Goal: Use online tool/utility: Utilize a website feature to perform a specific function

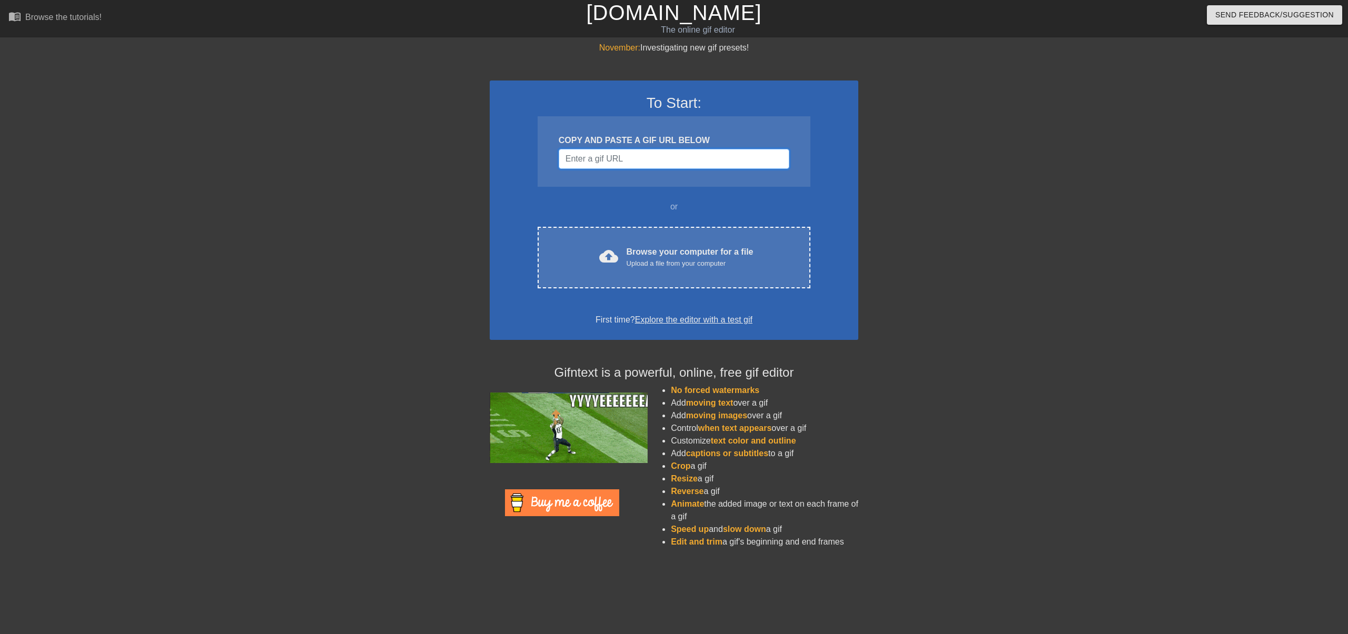
click at [617, 150] on input "Username" at bounding box center [673, 159] width 231 height 20
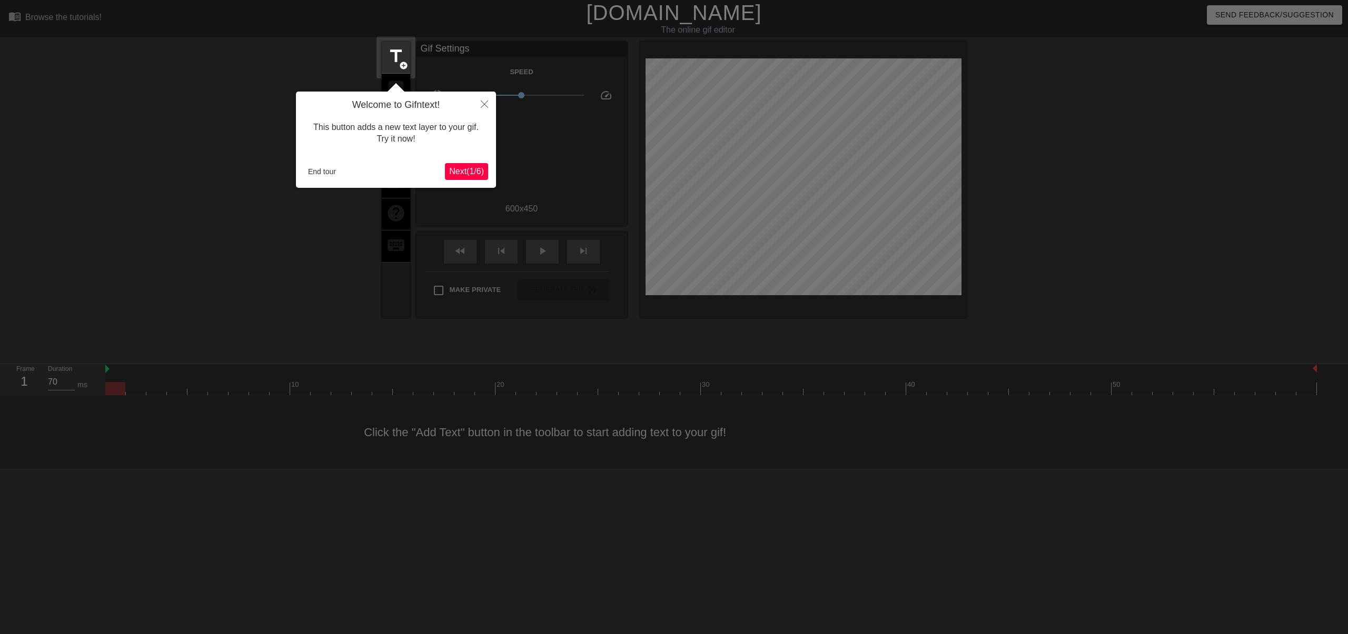
click at [463, 173] on span "Next ( 1 / 6 )" at bounding box center [466, 171] width 35 height 9
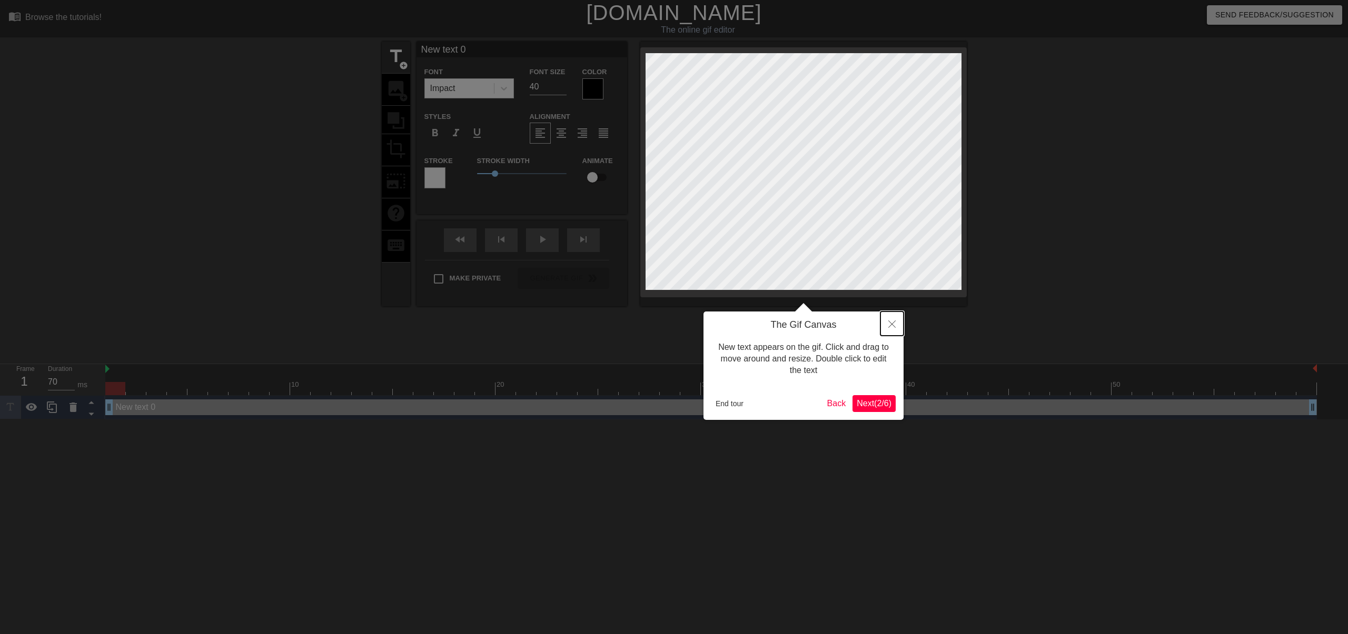
click at [891, 323] on icon "Close" at bounding box center [891, 324] width 7 height 7
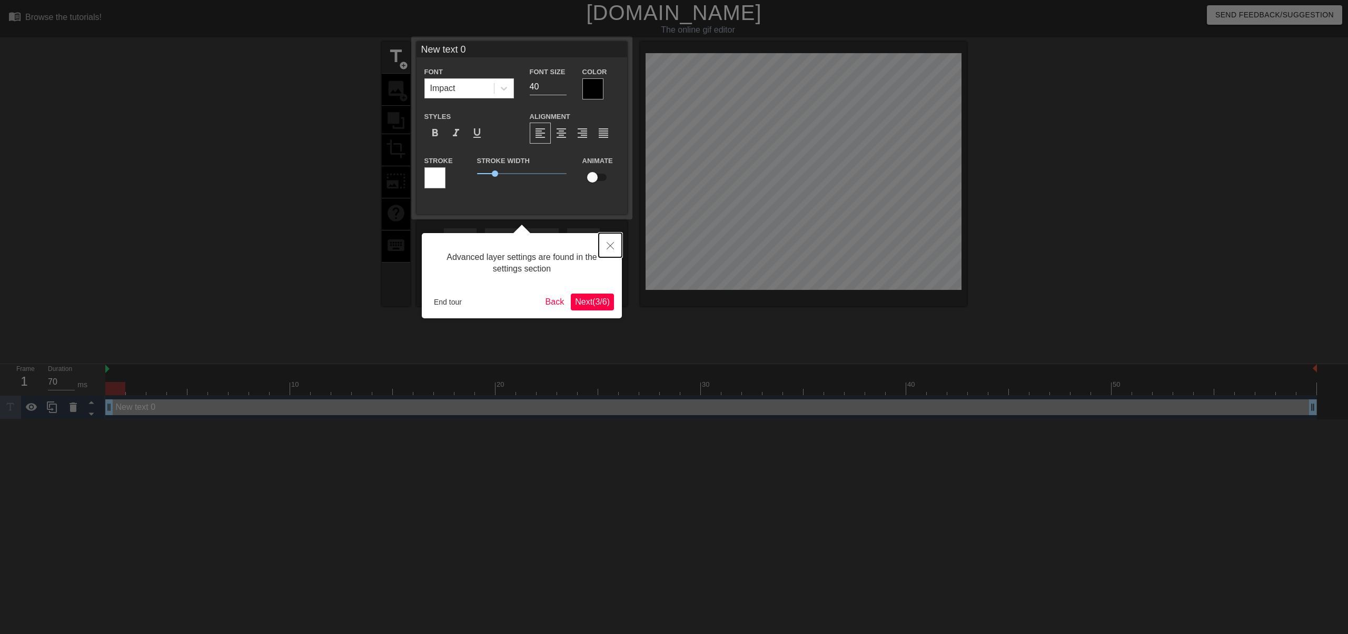
click at [611, 246] on icon "Close" at bounding box center [609, 245] width 7 height 7
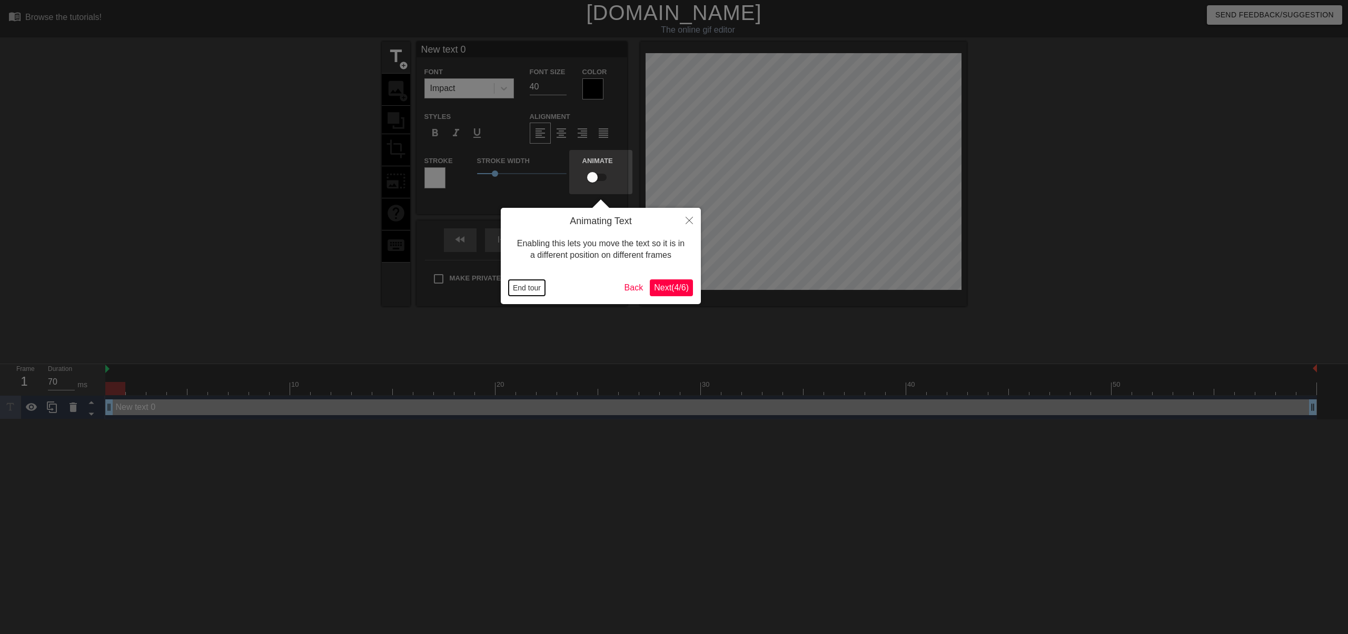
click at [522, 290] on button "End tour" at bounding box center [526, 288] width 36 height 16
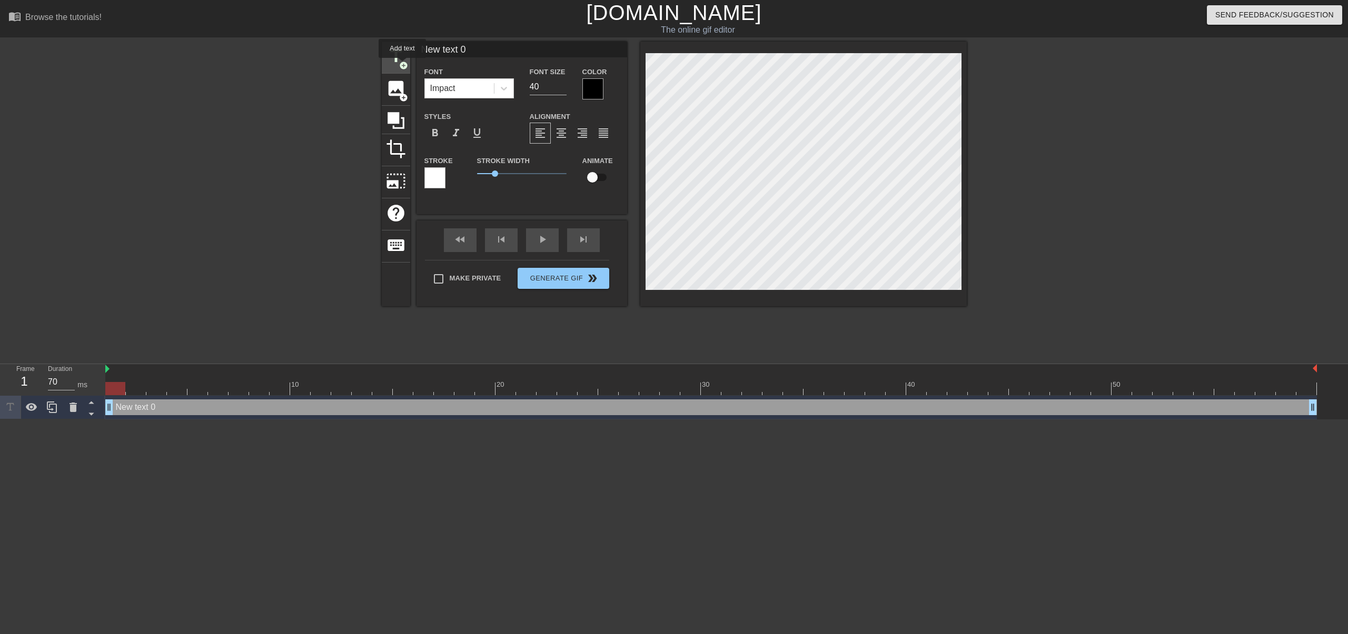
click at [392, 58] on span "title" at bounding box center [396, 56] width 20 height 20
type input "New text 1"
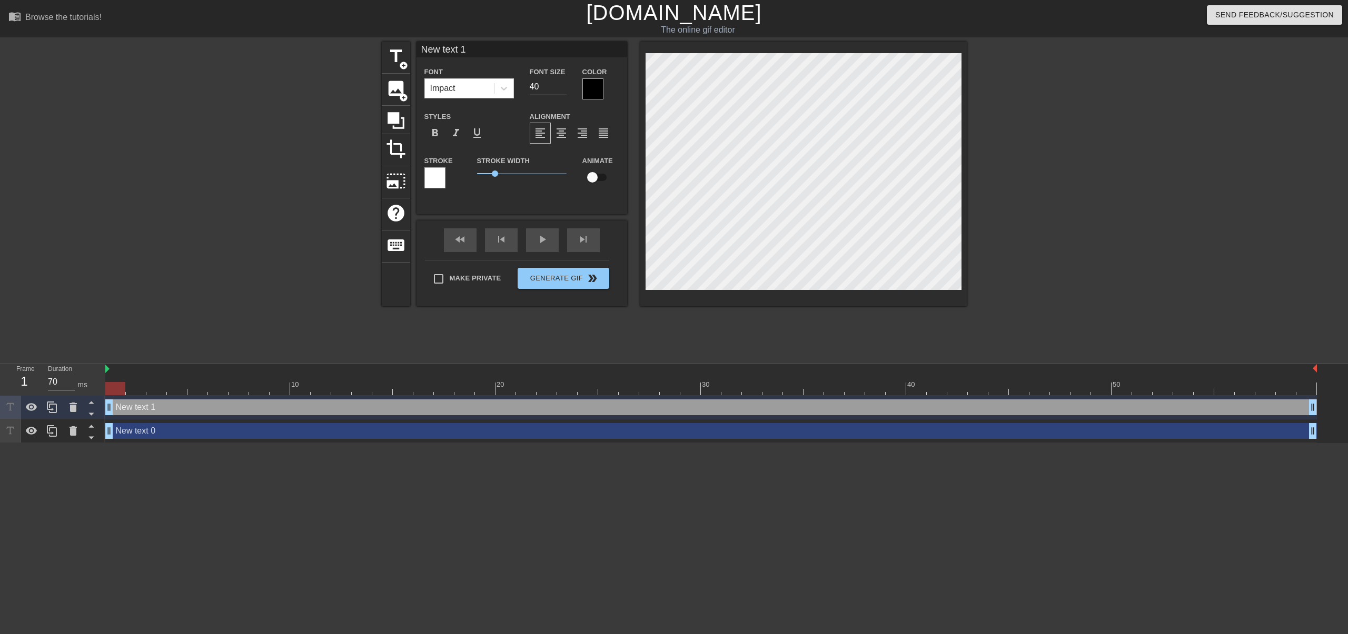
scroll to position [1, 2]
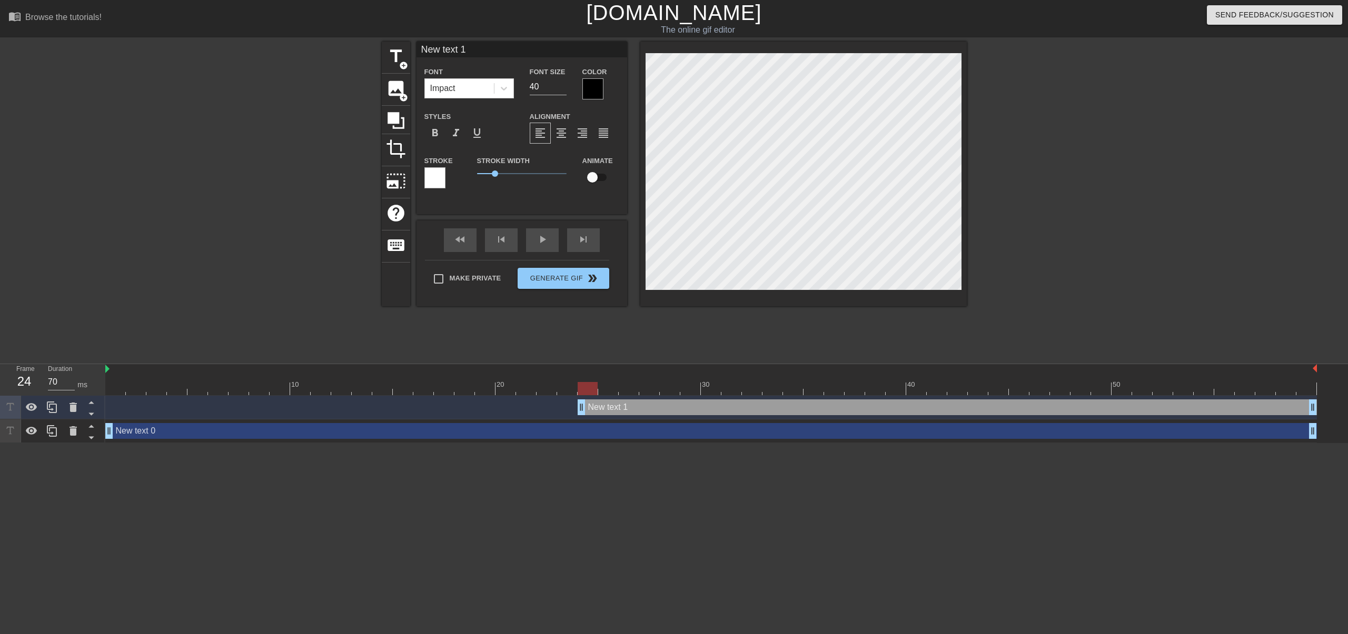
drag, startPoint x: 109, startPoint y: 405, endPoint x: 577, endPoint y: 416, distance: 468.1
click at [577, 416] on div "New text 1 drag_handle drag_handle" at bounding box center [710, 408] width 1211 height 24
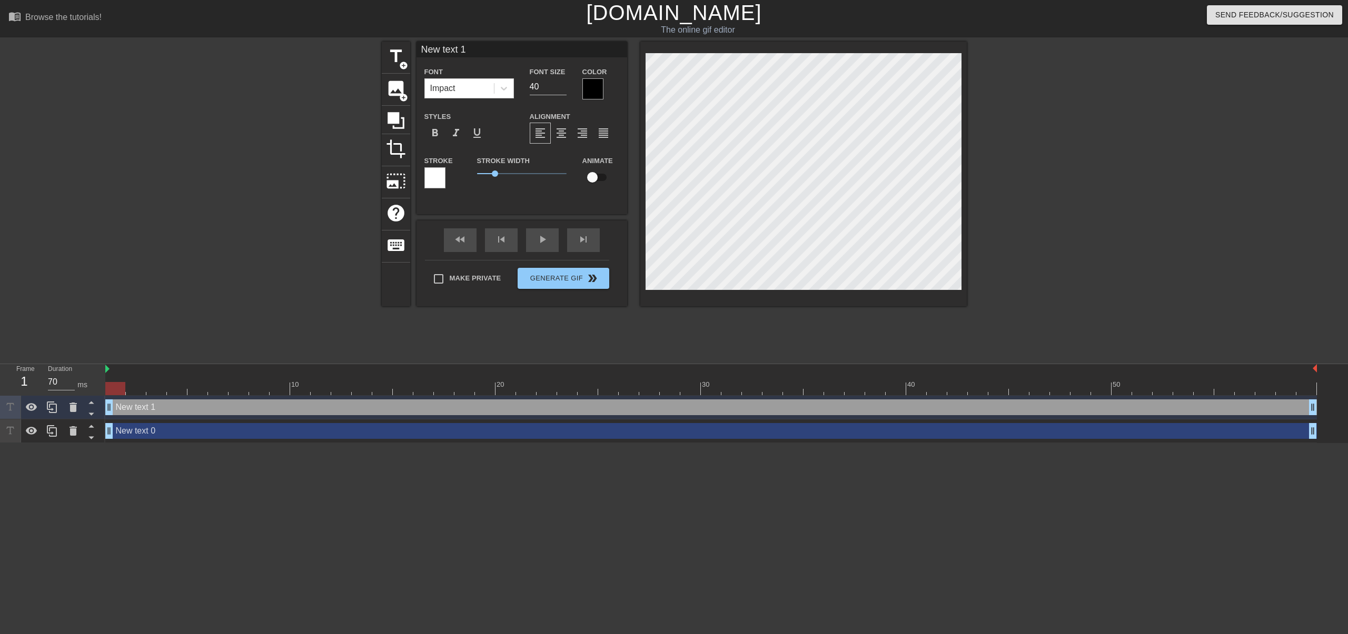
drag, startPoint x: 583, startPoint y: 409, endPoint x: 107, endPoint y: 415, distance: 475.9
drag, startPoint x: 118, startPoint y: 388, endPoint x: 116, endPoint y: 407, distance: 18.5
click at [118, 393] on div at bounding box center [115, 388] width 20 height 13
drag, startPoint x: 114, startPoint y: 411, endPoint x: 123, endPoint y: 408, distance: 8.8
click at [125, 408] on div "New text 1 drag_handle drag_handle" at bounding box center [710, 408] width 1211 height 16
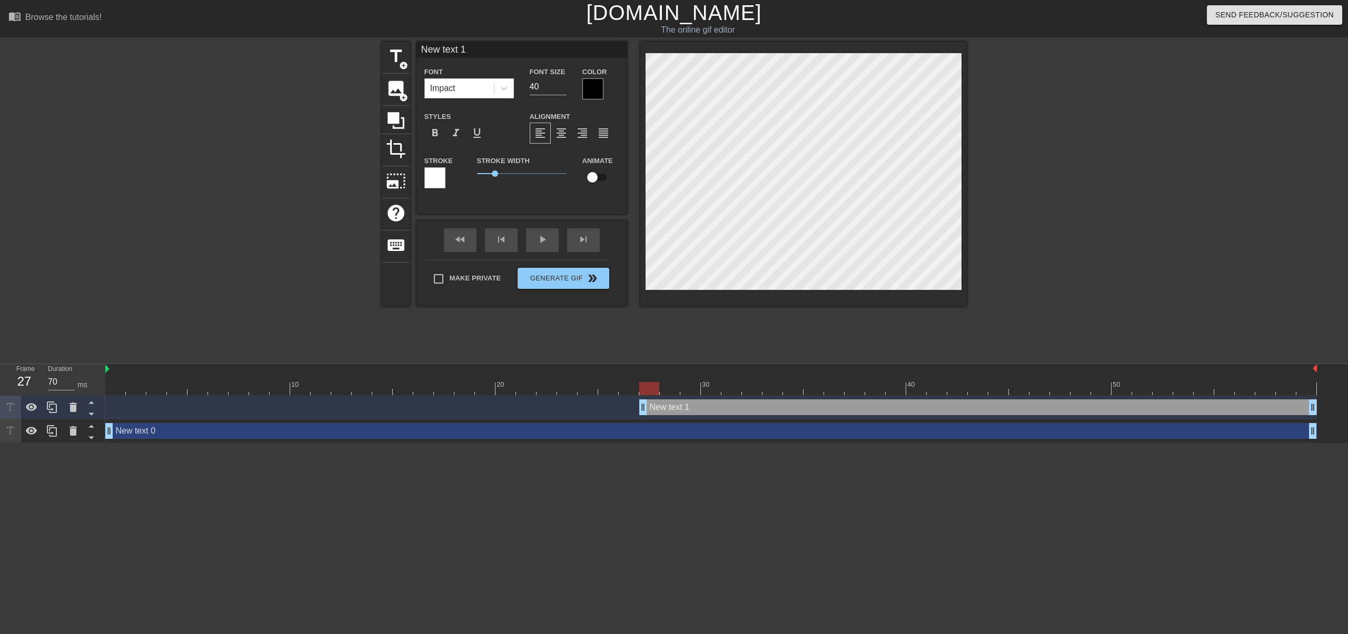
drag, startPoint x: 112, startPoint y: 409, endPoint x: 640, endPoint y: 414, distance: 528.5
drag, startPoint x: 591, startPoint y: 388, endPoint x: 100, endPoint y: 392, distance: 490.6
click at [100, 392] on div "Frame 1 Duration 70 ms 10 20 30 40 50 New text 1 drag_handle drag_handle New te…" at bounding box center [674, 403] width 1348 height 79
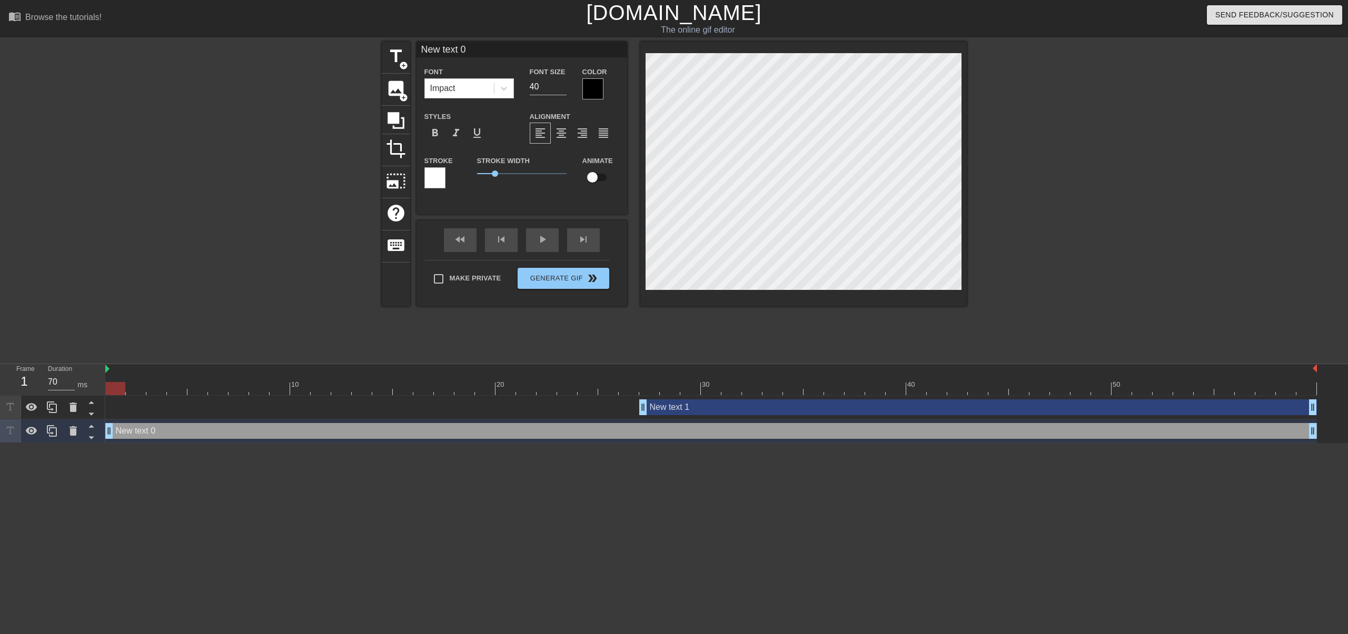
type input "y"
type textarea "y"
type input "yo"
type textarea "yo"
type input "you"
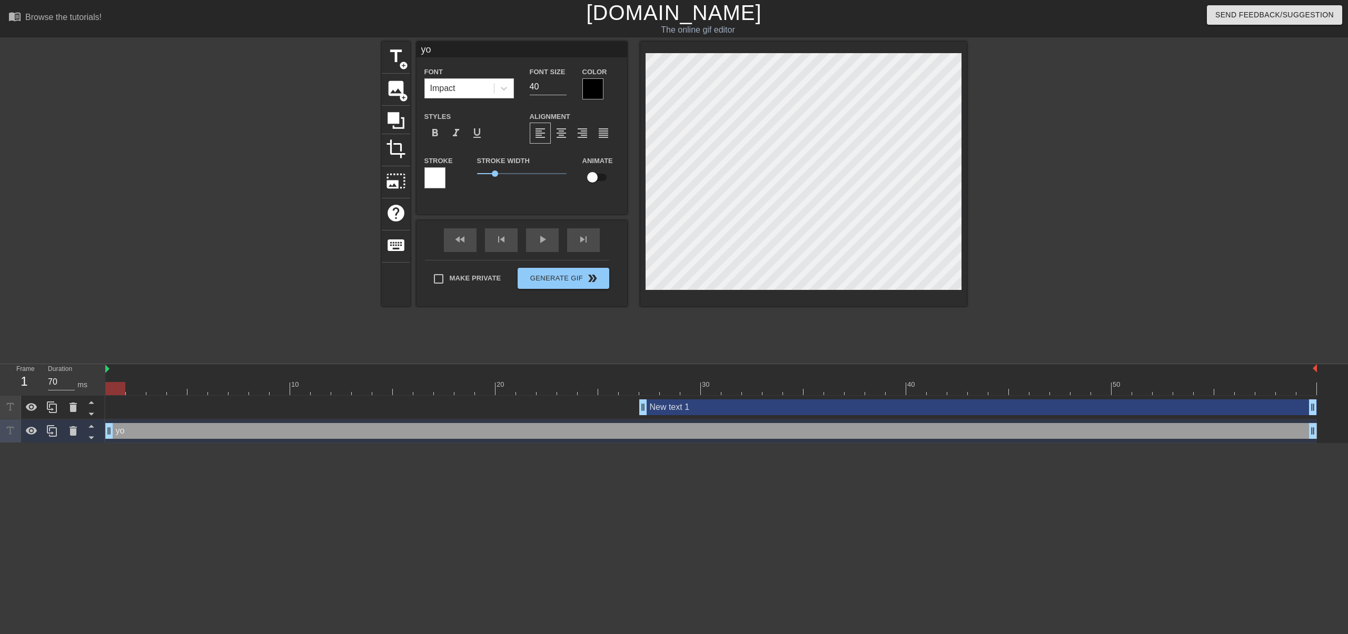
type textarea "you"
type input "you'"
type textarea "you'"
type input "you'r"
type textarea "you'r"
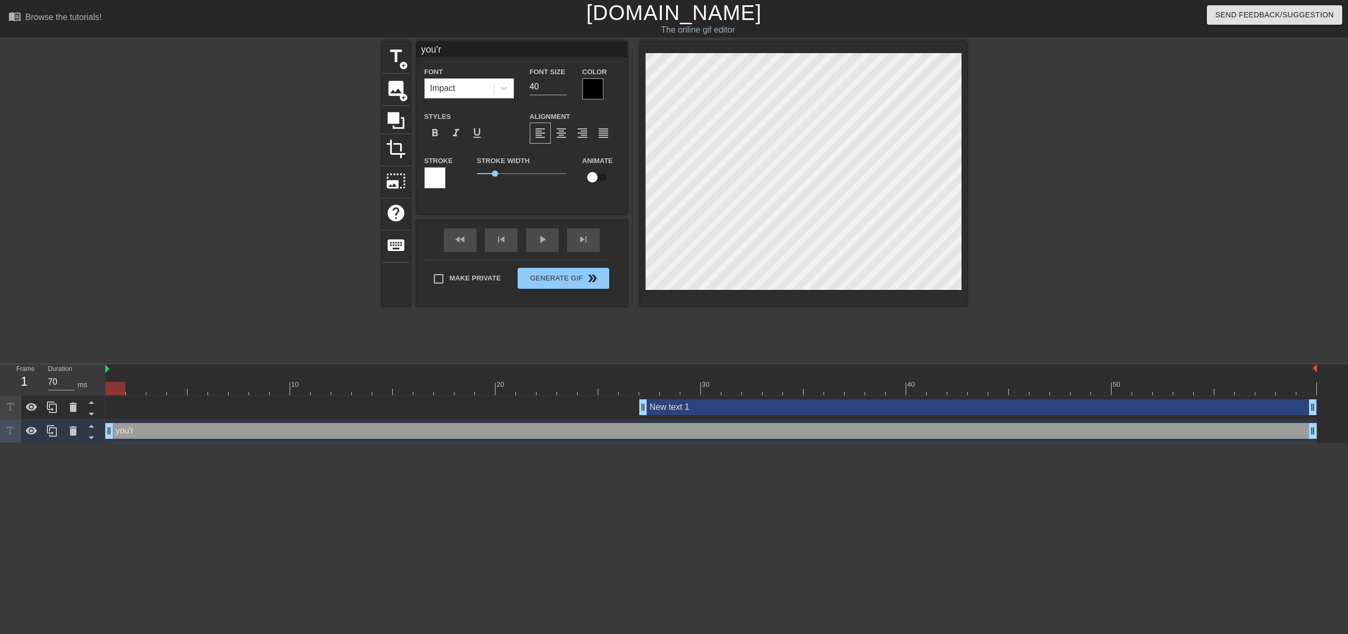
type input "you're"
type textarea "you're"
type input "you're"
type textarea "you're"
type input "you're w"
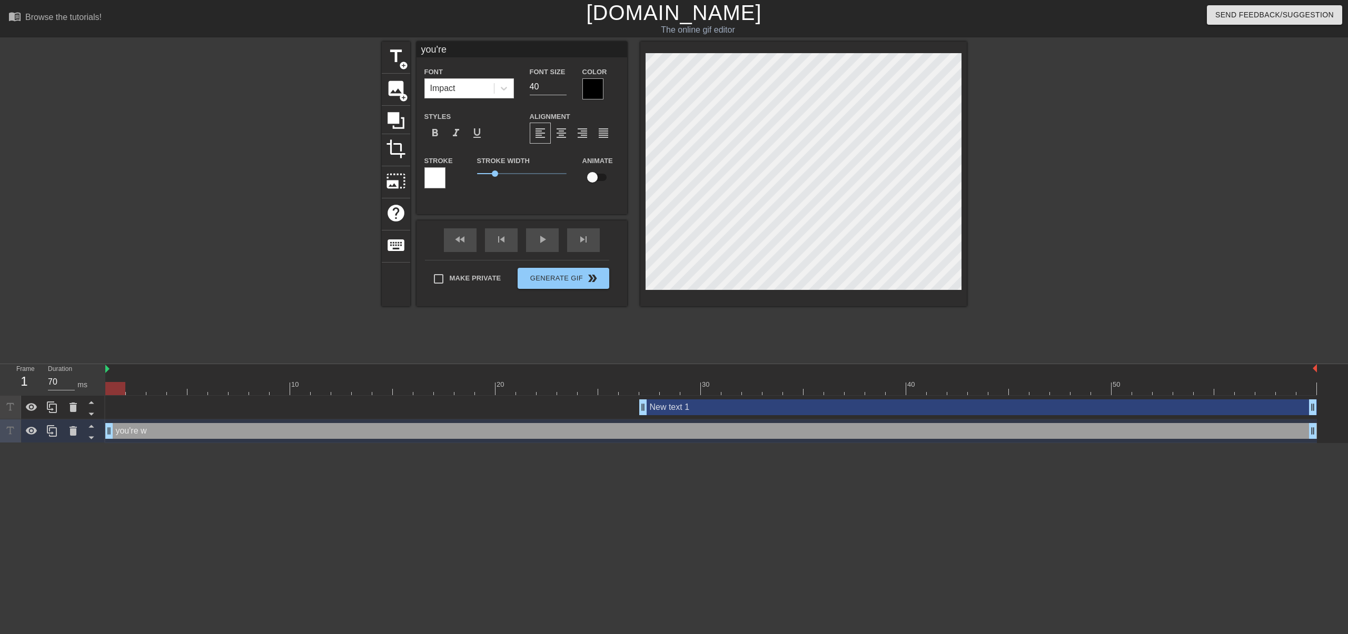
type textarea "you're w"
type input "you're we"
type textarea "you're we"
type input "you're wel"
type textarea "you're wel"
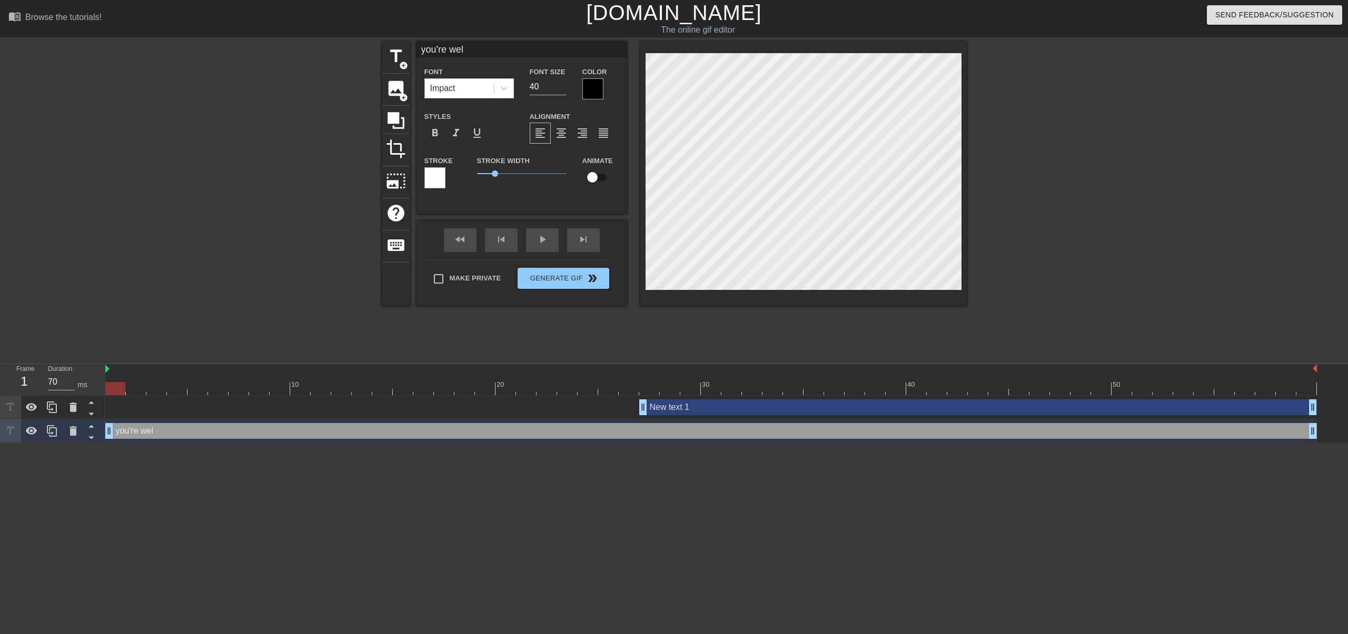
type input "you're welc"
type textarea "you're welc"
type input "you're welco"
type textarea "you're welco"
type input "you're welcom"
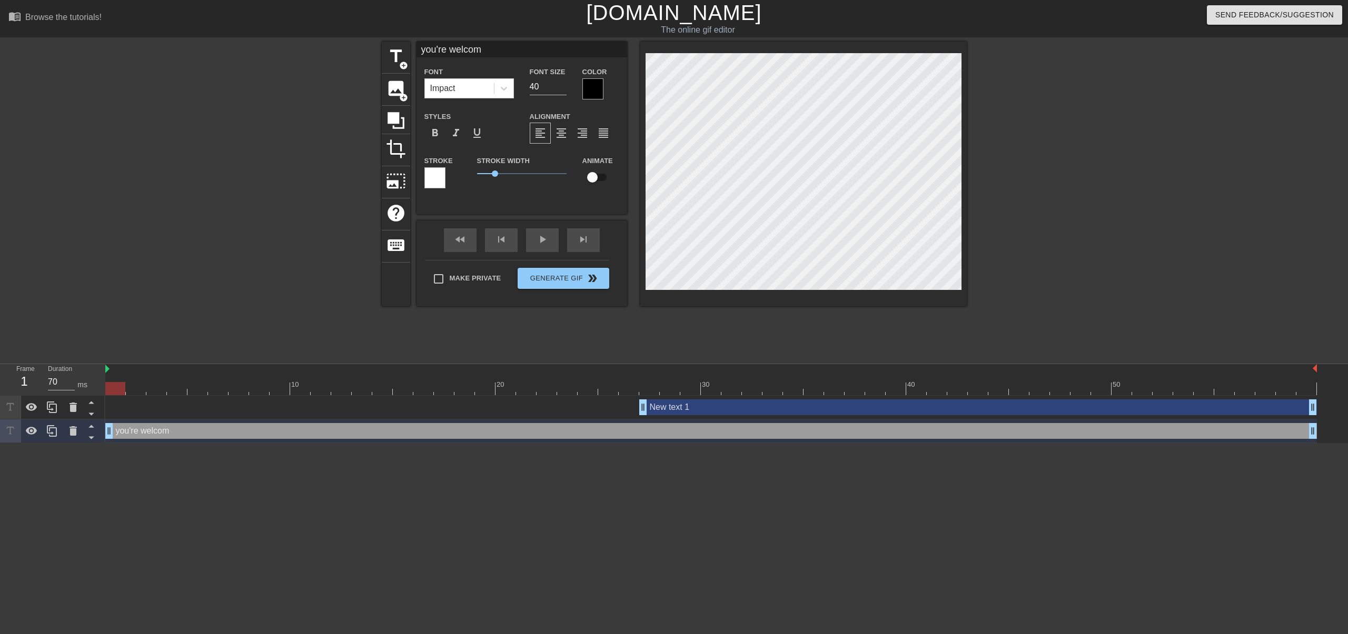
type textarea "you're welcome"
type input "you're welcome"
type textarea "you're welcome"
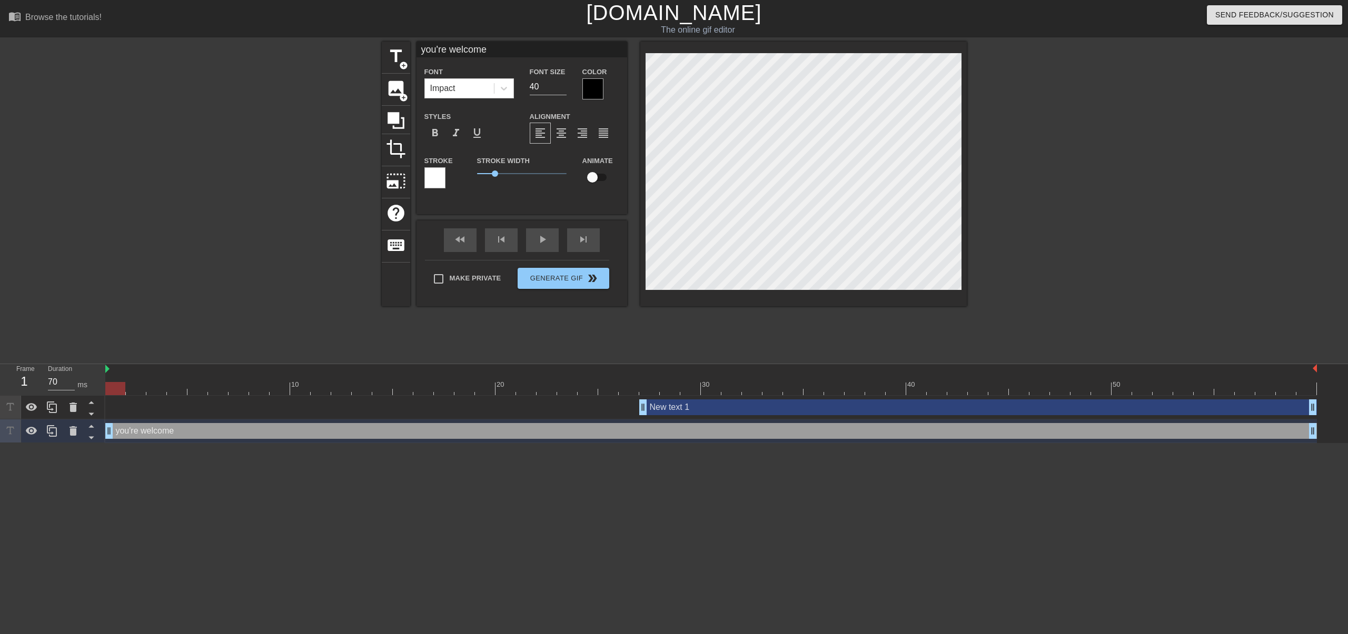
type input "you're welcomet"
type textarea "you're welcome t"
type input "you're welcometi"
type textarea "you're welcome [PERSON_NAME]"
type input "you're welcometic"
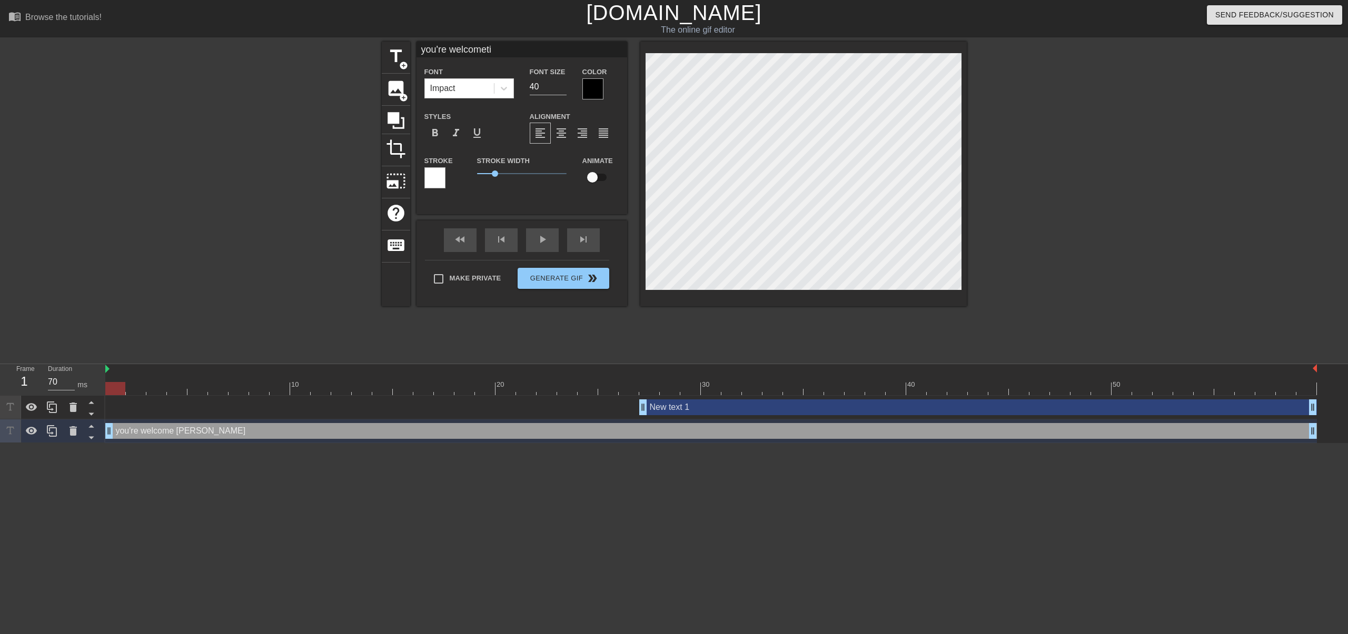
type textarea "you're welcome tic"
type input "you're welcometick"
type textarea "you're welcome [PERSON_NAME]"
type input "you're welcometicke"
type textarea "you're welcome [PERSON_NAME]"
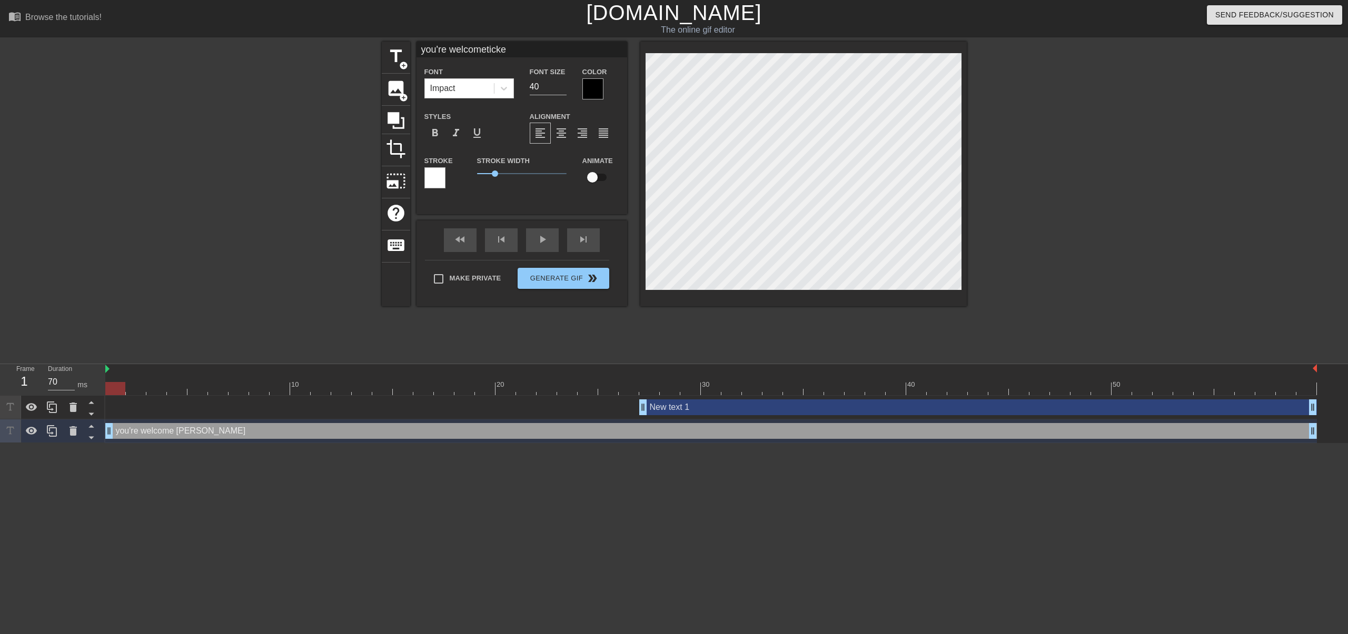
type input "you're welcometicket"
type textarea "you're welcome ticket"
type input "you're welcometicket"
type textarea "you're welcome ticket"
type input "you're welcometicket c"
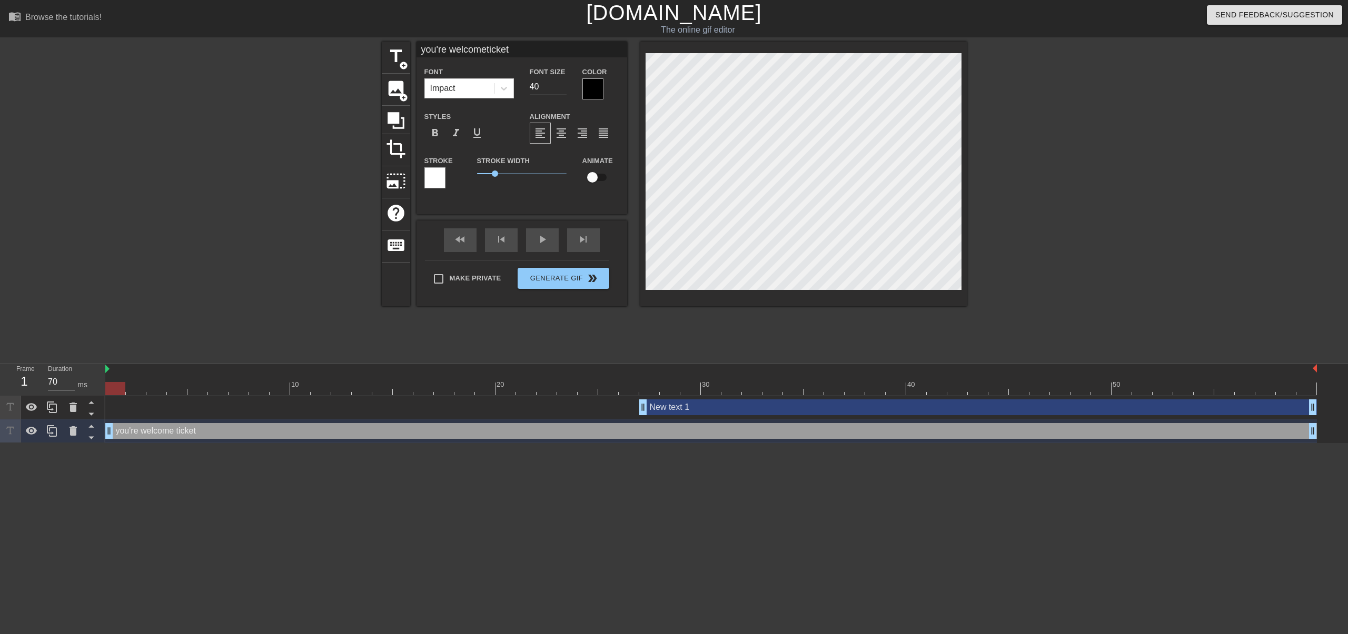
type textarea "you're welcome ticket c"
type input "you're welcometicket cl"
type textarea "you're welcome ticket cl"
type input "you're welcometicket clo"
type textarea "you're welcome ticket clo"
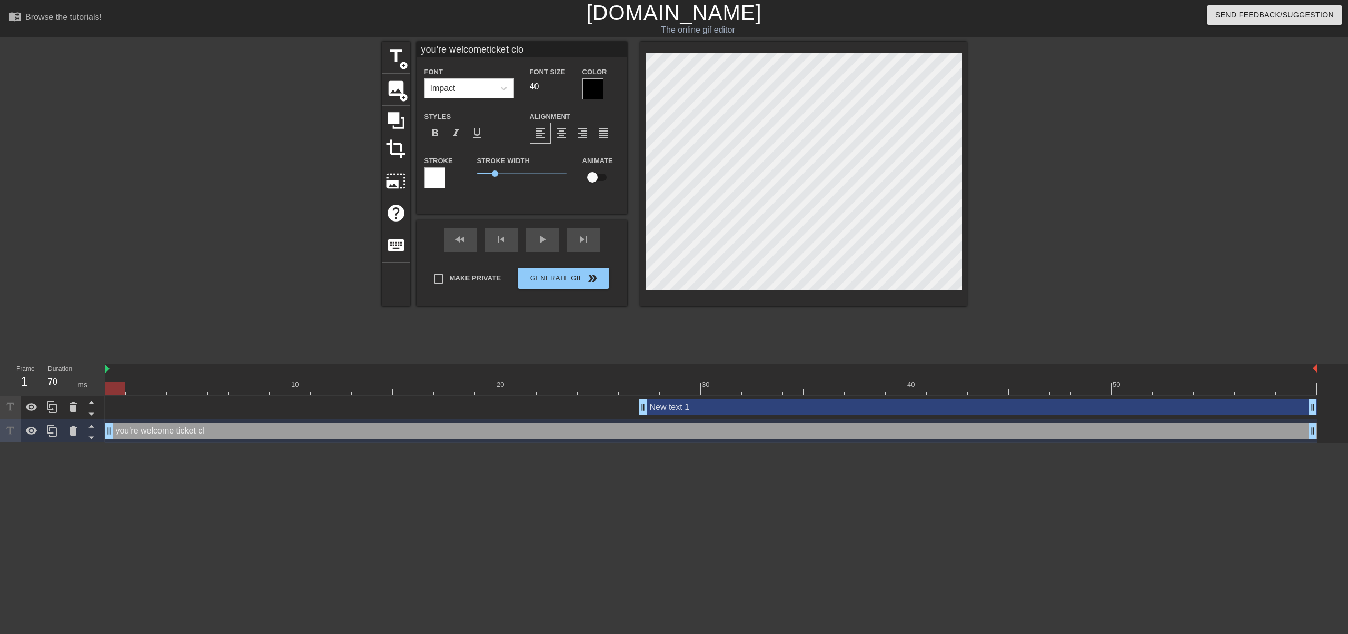
type input "you're welcometicket clos"
type textarea "you're welcome ticket clos"
type input "you're welcometicket close"
type textarea "you're welcome ticket close"
type input "you're welcometicket closed"
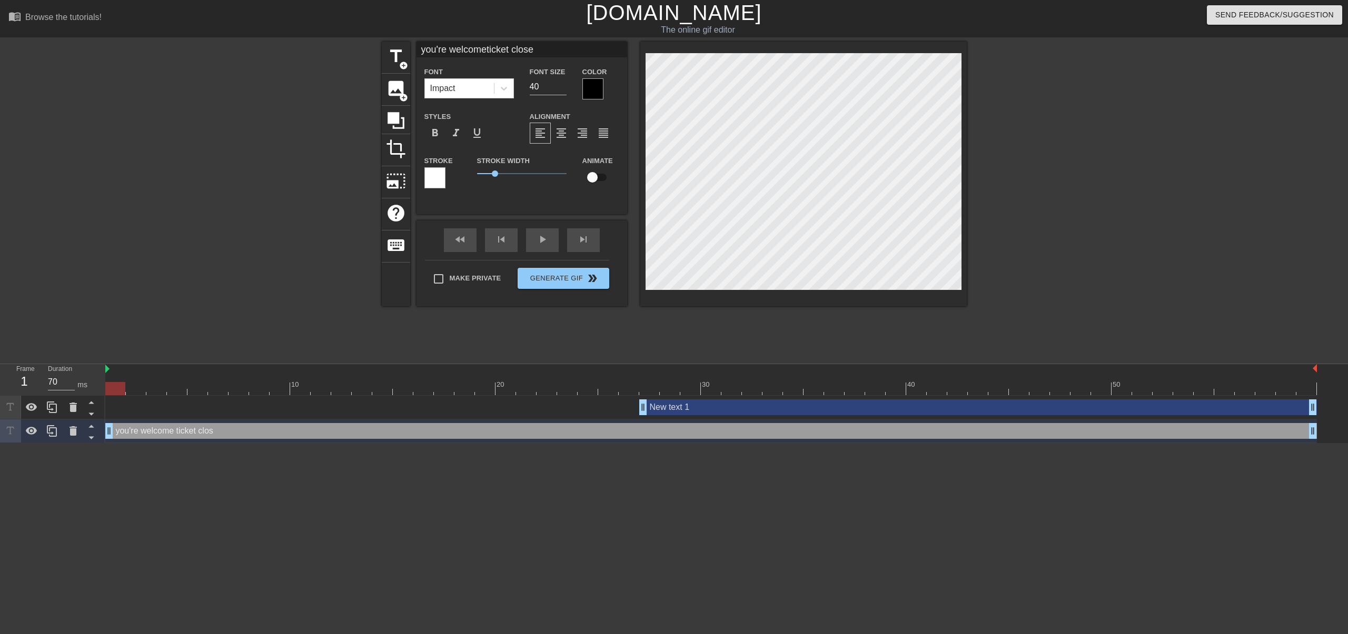
type textarea "you're welcome ticket closed"
drag, startPoint x: 992, startPoint y: 104, endPoint x: 970, endPoint y: 106, distance: 22.2
click at [992, 105] on div at bounding box center [1058, 200] width 158 height 316
click at [603, 177] on input "checkbox" at bounding box center [592, 177] width 60 height 20
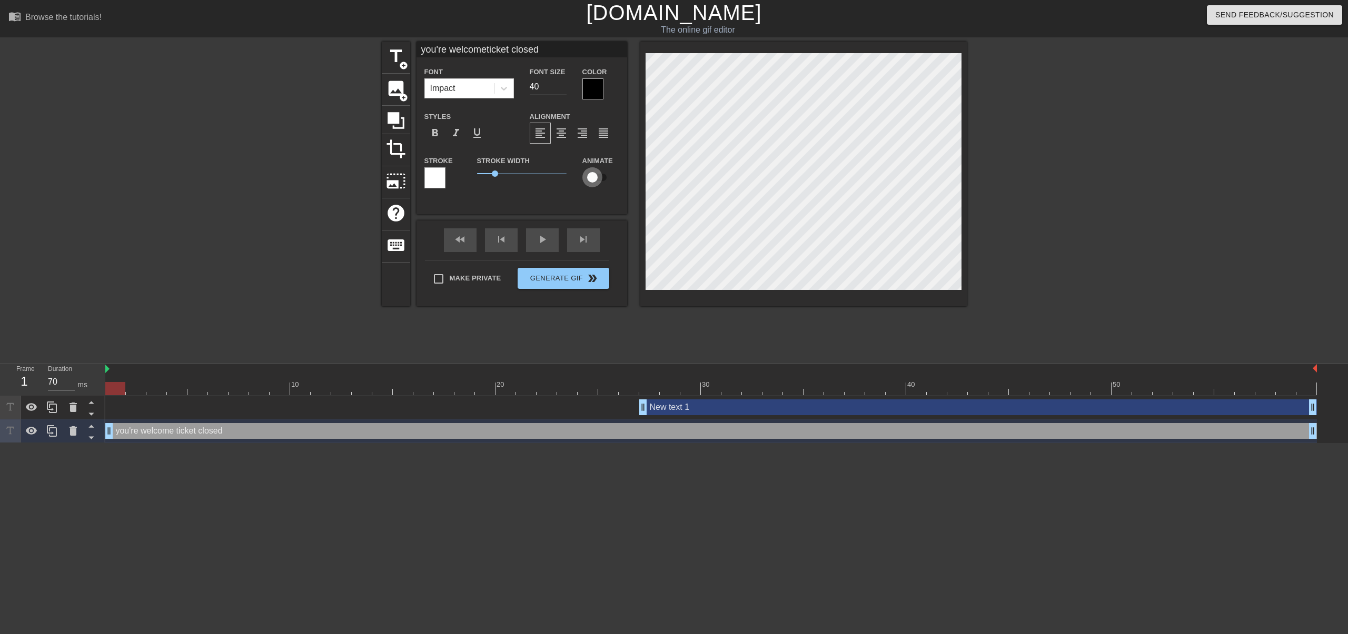
checkbox input "true"
type input "you're welcometicket closed"
click at [542, 236] on div "fast_rewind skip_previous play_arrow skip_next" at bounding box center [522, 240] width 172 height 39
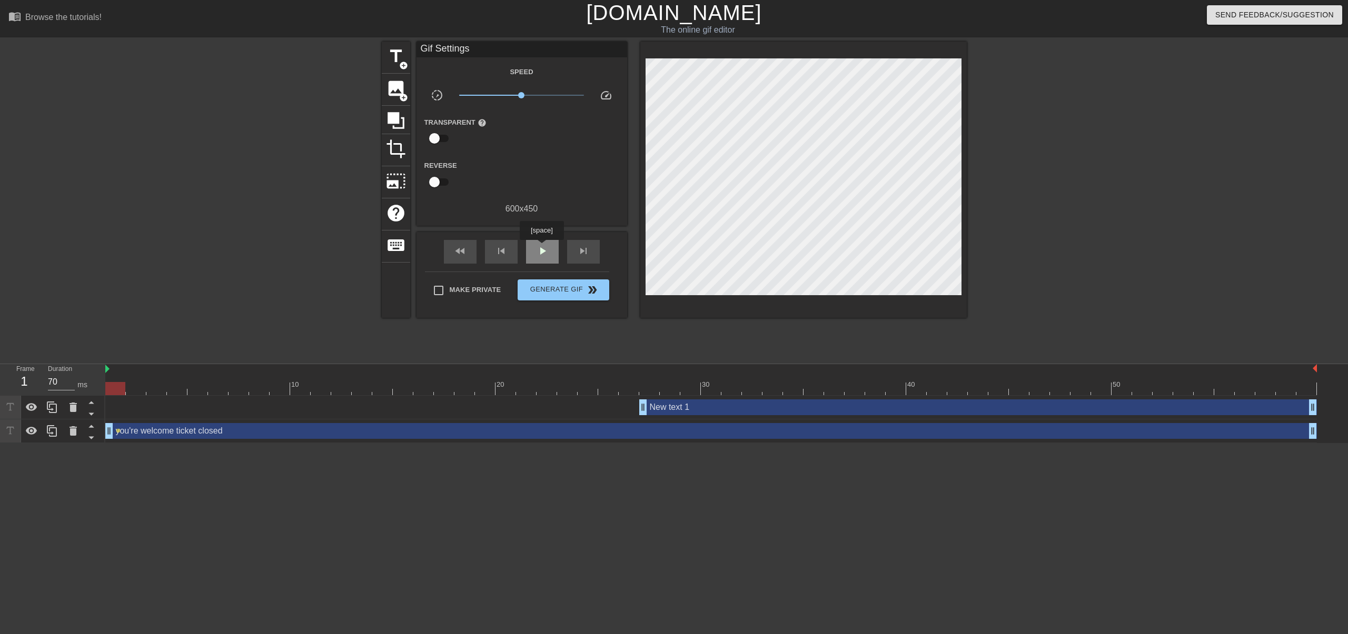
click at [541, 247] on span "play_arrow" at bounding box center [542, 251] width 13 height 13
click at [541, 247] on span "pause" at bounding box center [542, 251] width 13 height 13
click at [541, 248] on span "play_arrow" at bounding box center [542, 251] width 13 height 13
click at [541, 248] on span "pause" at bounding box center [542, 251] width 13 height 13
click at [506, 256] on span "skip_previous" at bounding box center [501, 251] width 13 height 13
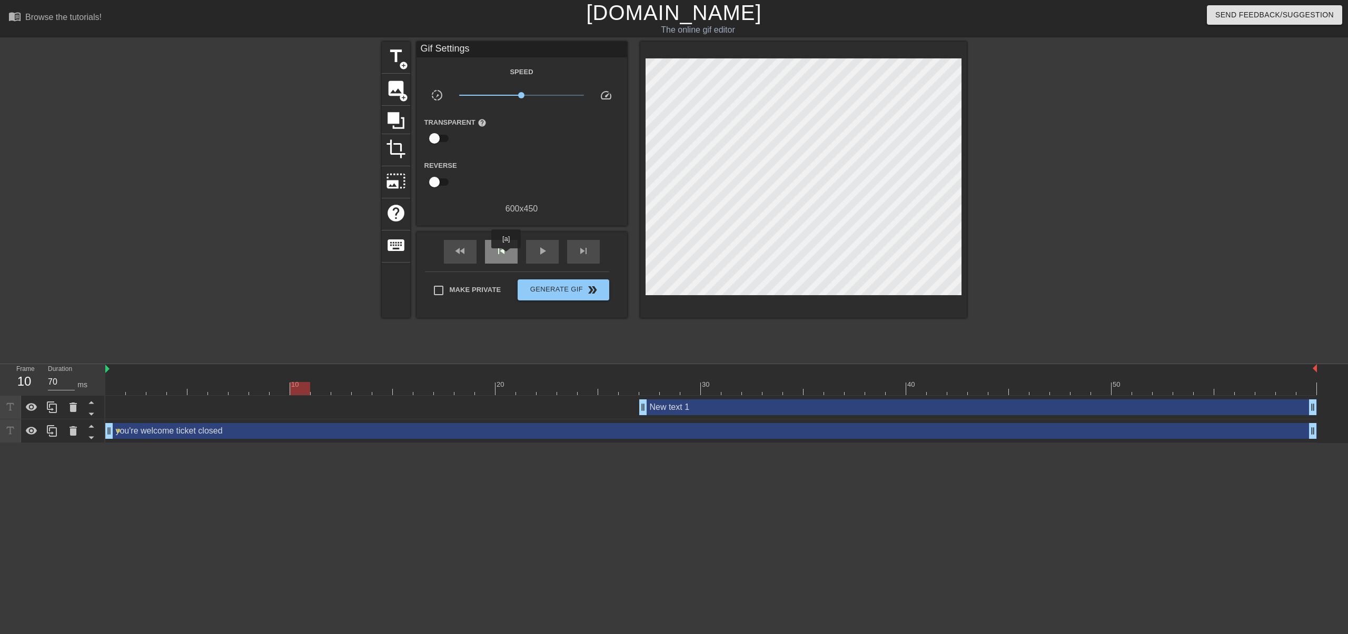
click at [506, 256] on span "skip_previous" at bounding box center [501, 251] width 13 height 13
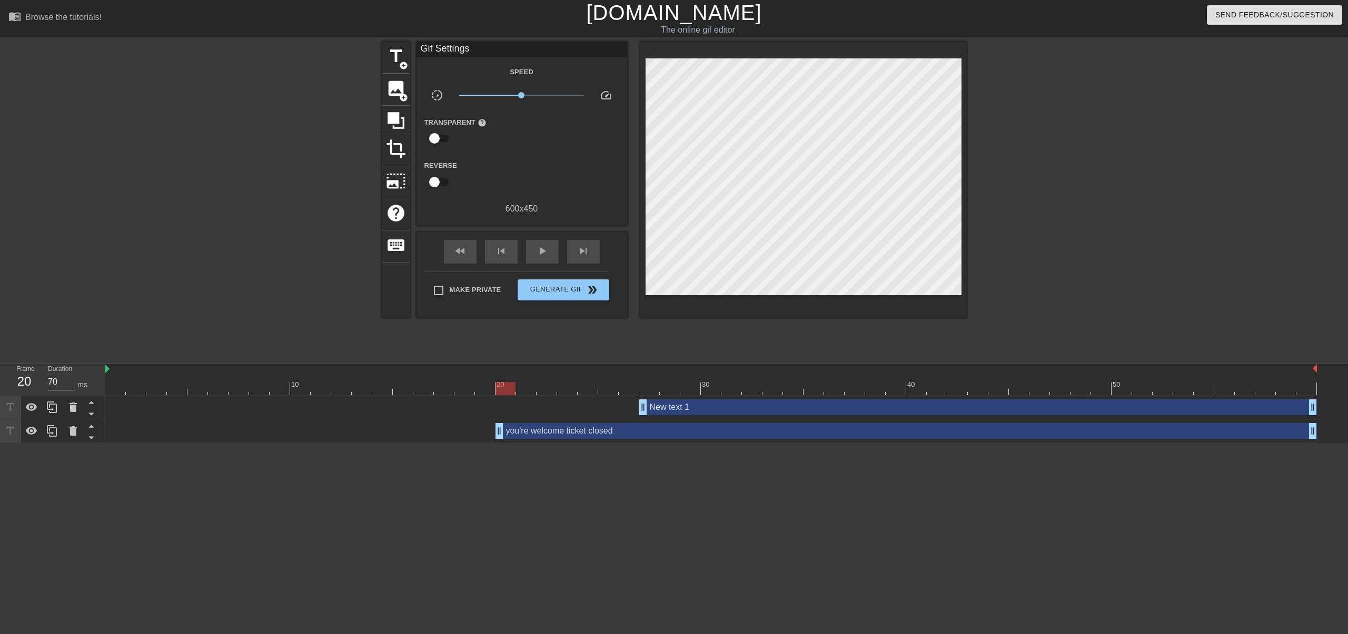
drag, startPoint x: 109, startPoint y: 435, endPoint x: 512, endPoint y: 431, distance: 402.2
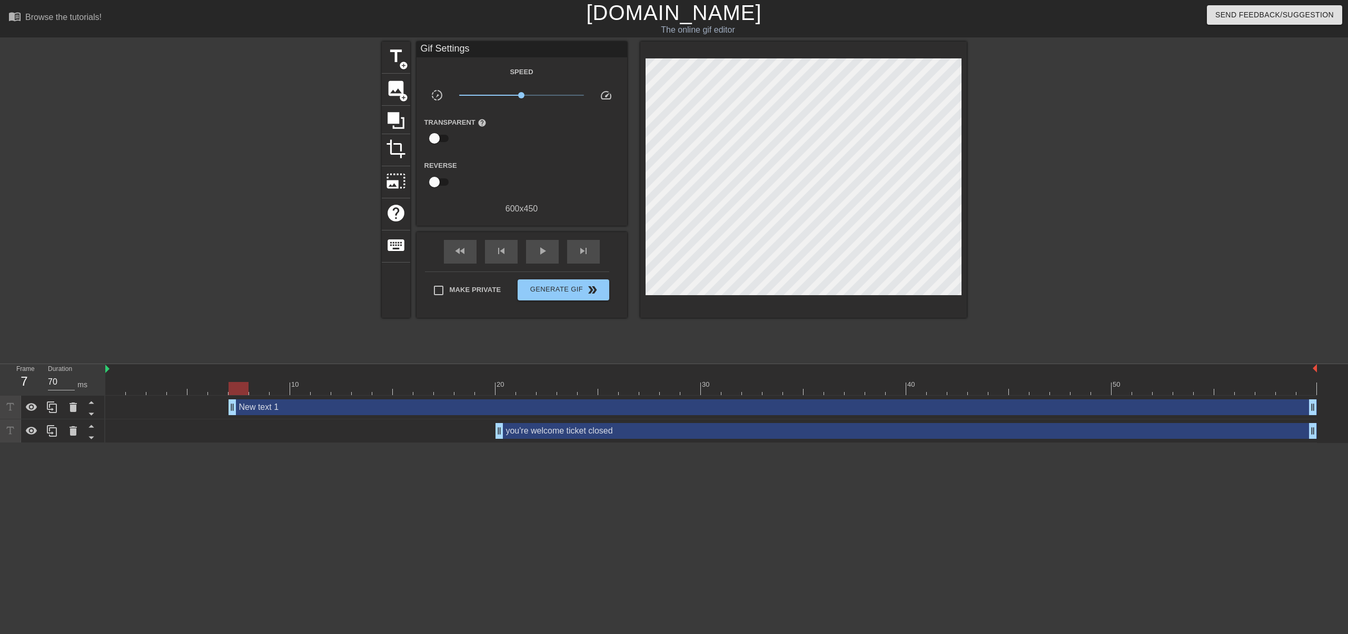
drag, startPoint x: 643, startPoint y: 410, endPoint x: 233, endPoint y: 415, distance: 410.1
click at [233, 415] on div "New text 1 drag_handle drag_handle" at bounding box center [710, 408] width 1211 height 24
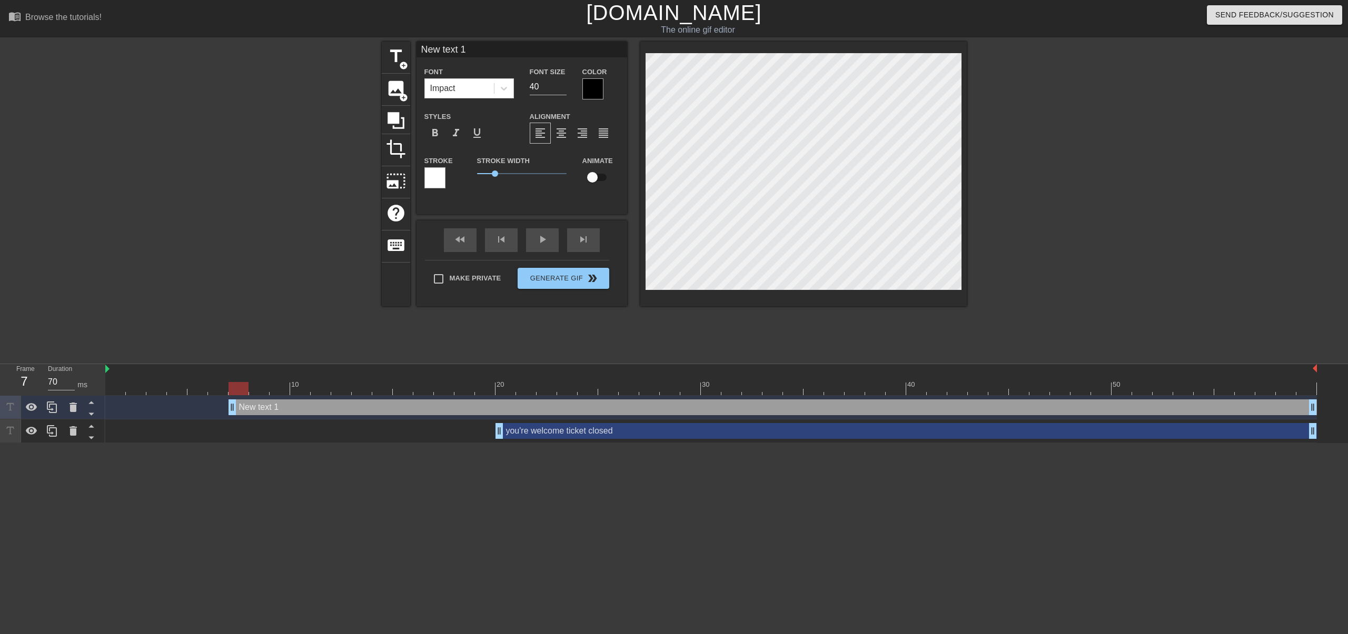
click at [594, 178] on input "checkbox" at bounding box center [592, 177] width 60 height 20
checkbox input "true"
type input "t"
type textarea "t"
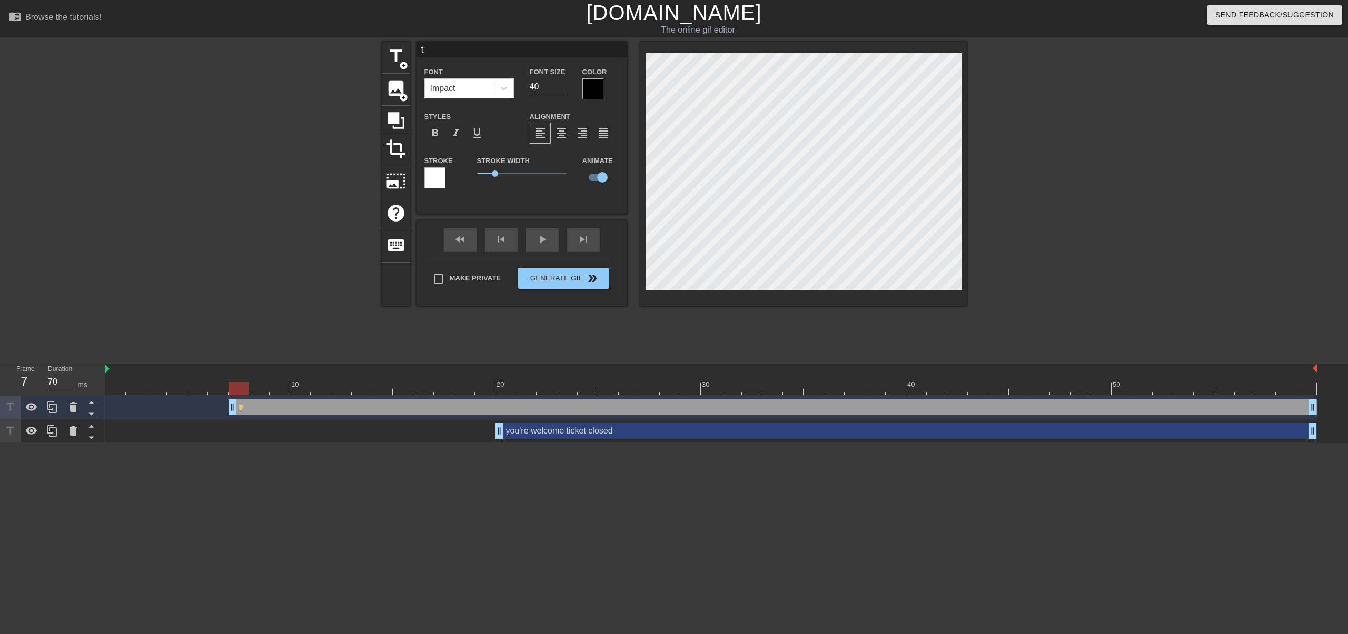
scroll to position [1, 1]
type input "th"
type textarea "th"
type input "tha"
type textarea "tha"
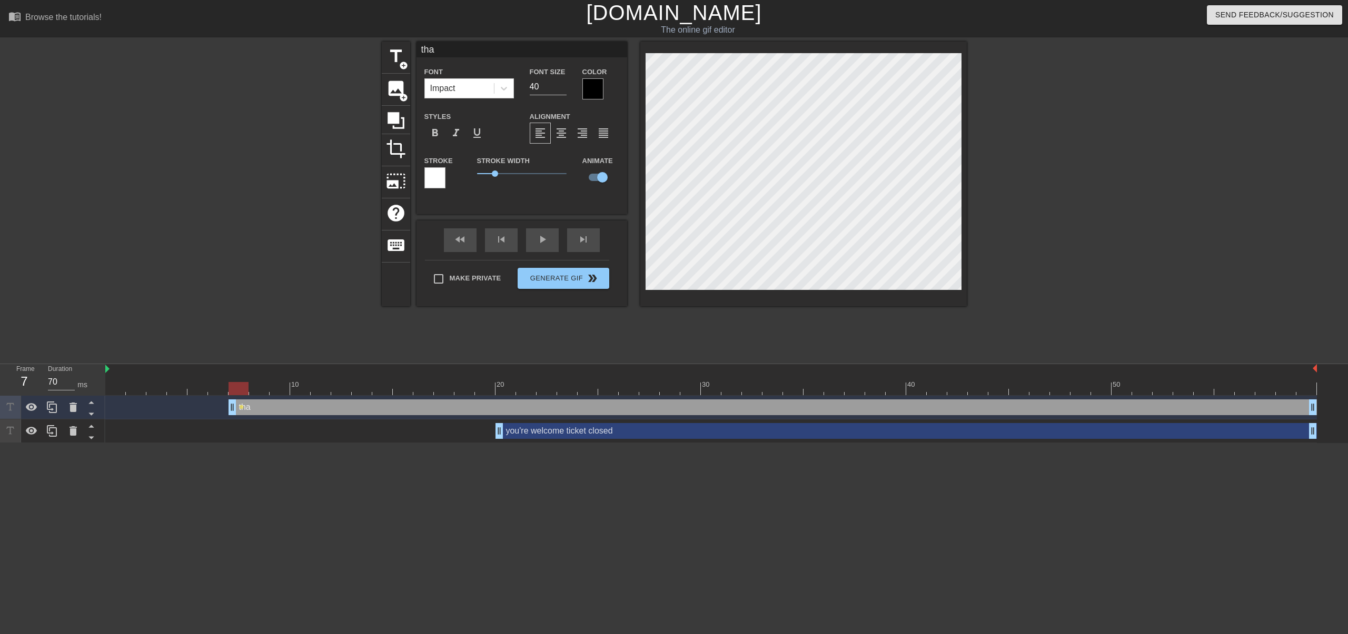
type input "than"
type textarea "than"
type input "thank"
type textarea "thank"
type input "thanks"
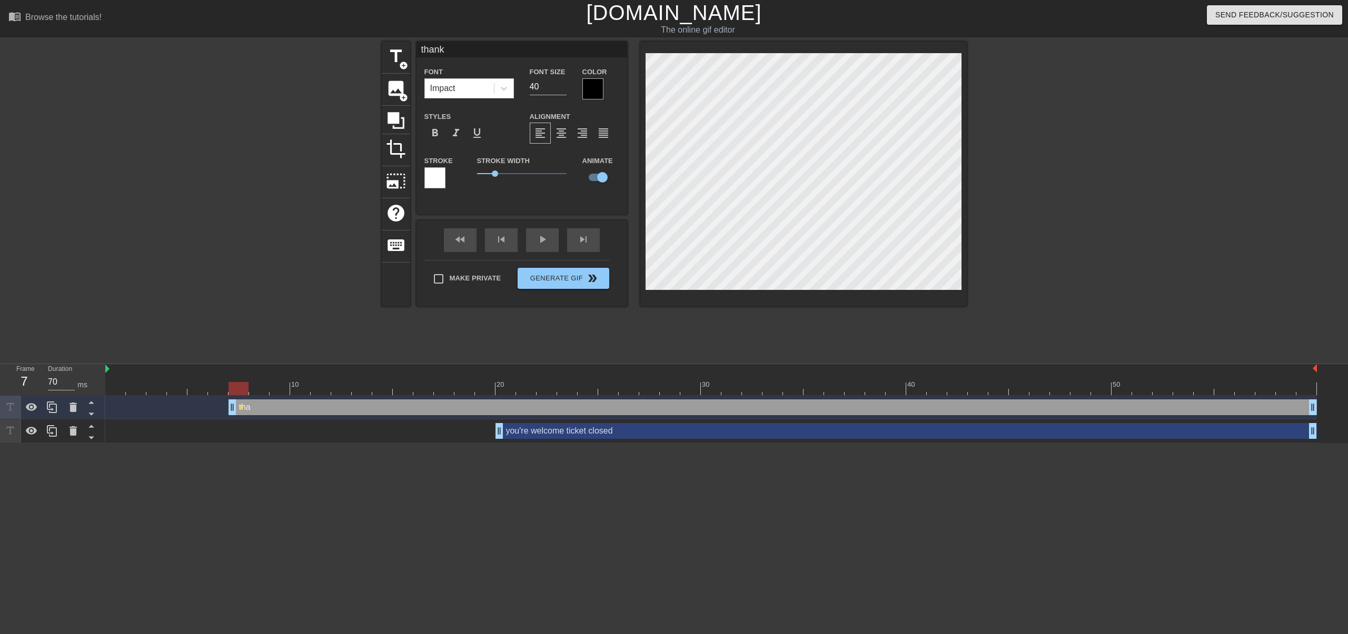
type textarea "thanks"
type input "thanks!"
type textarea "thanks!"
type input "thanks!"
type textarea "thanks!"
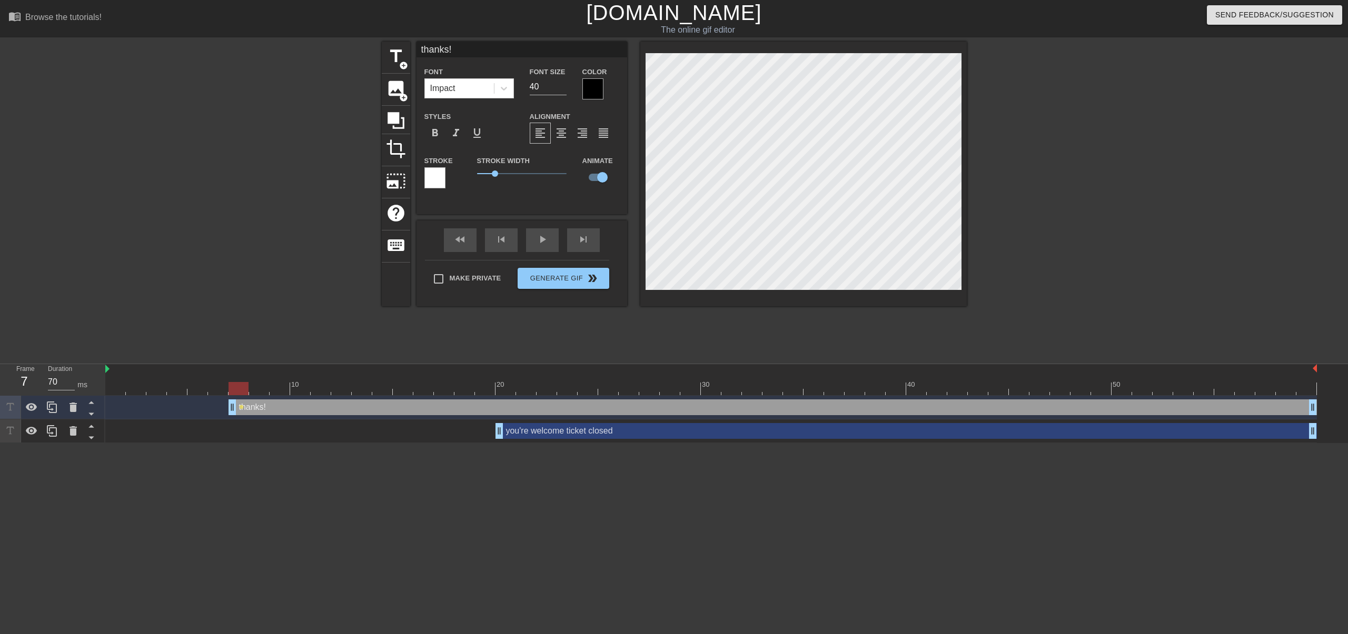
type input "thanks!("
type textarea "thanks! ("
type input "thanks!(t"
type textarea "thanks! (t"
type input "thanks!(ti"
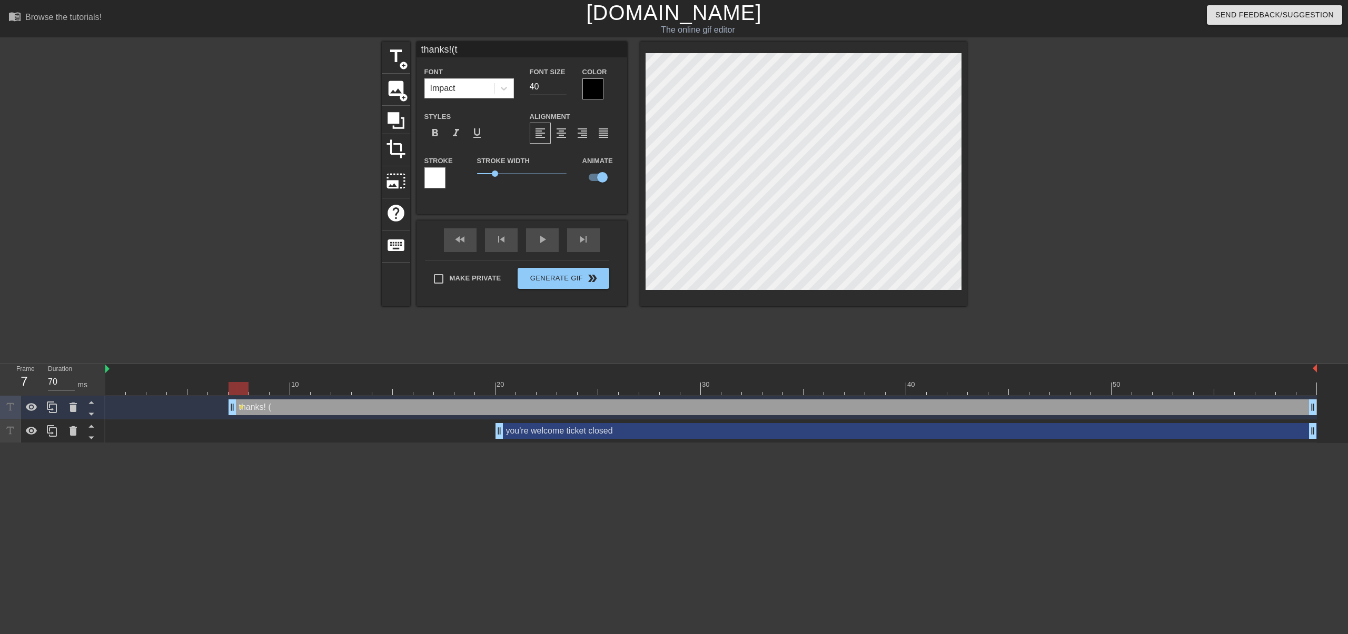
type textarea "thanks! (ti"
type input "thanks!(tic"
type textarea "thanks! (tic"
type input "thanks!(tick"
type textarea "thanks! (tick"
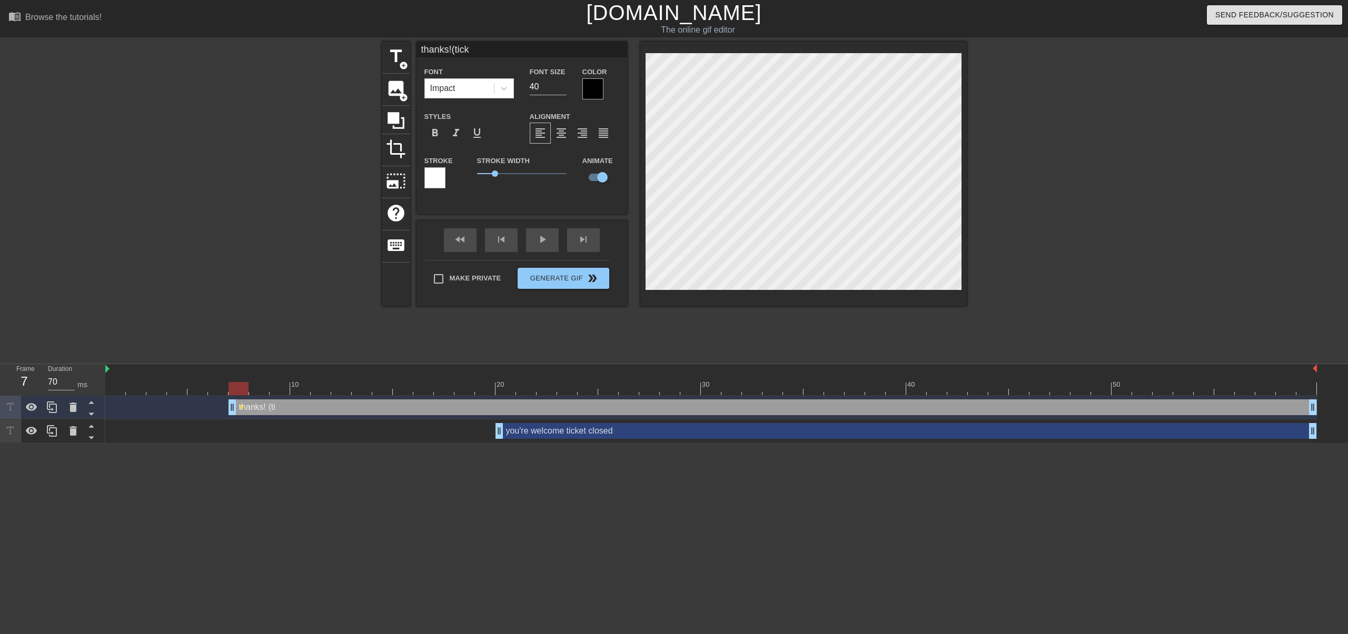
type input "thanks!(ticke"
type textarea "thanks! (ticke"
type input "thanks!(ticket"
type textarea "thanks! (ticket"
type input "thanks!(ticket"
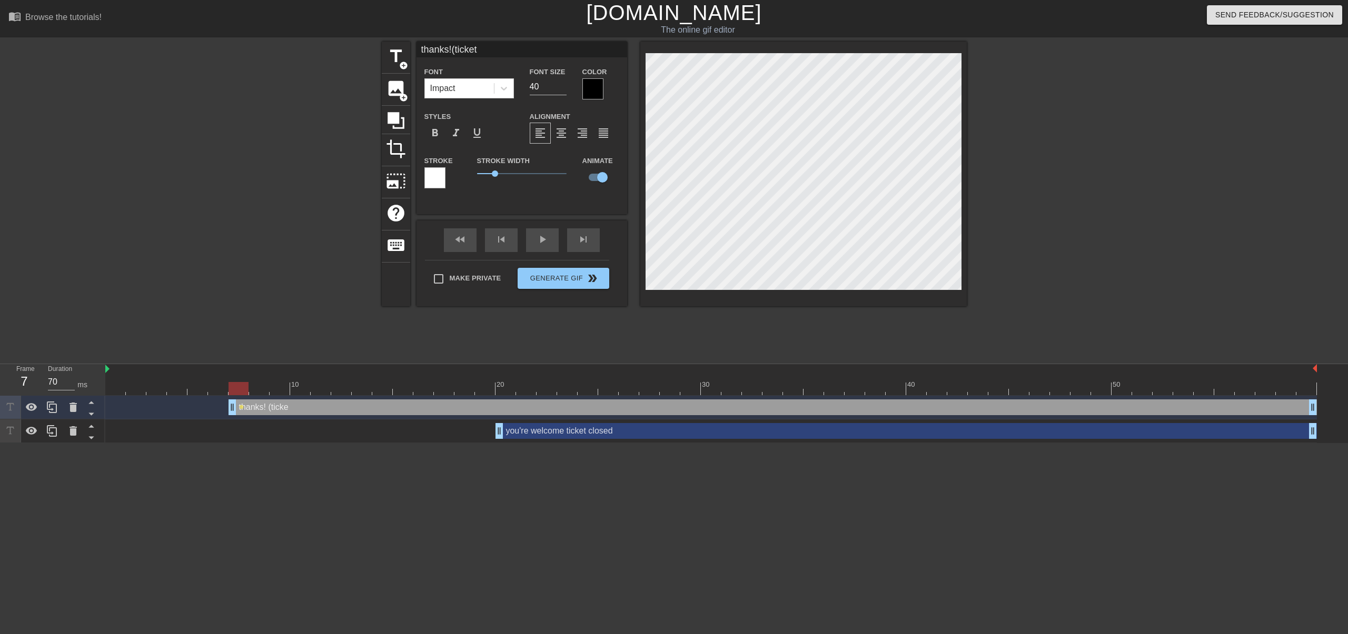
type textarea "thanks! (ticket"
type input "thanks!(ticket r"
type textarea "thanks! (ticket r"
type input "thanks!(ticket re"
type textarea "thanks! (ticket re"
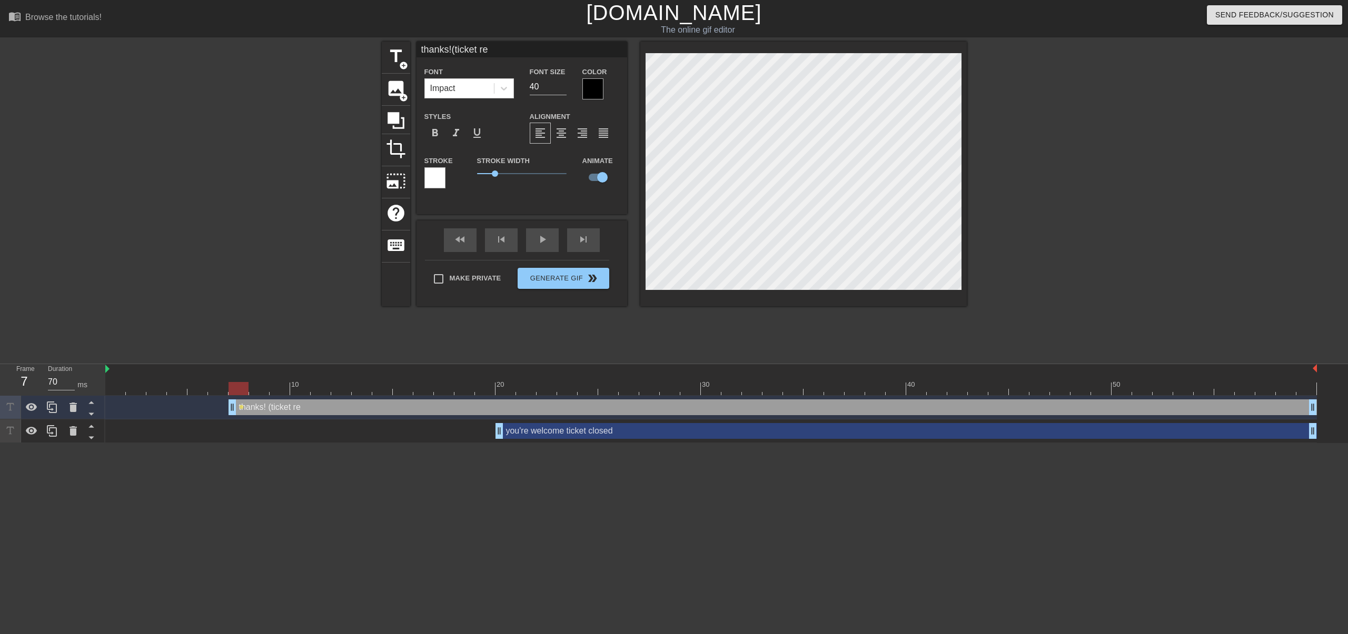
type input "thanks!(ticket re-"
type textarea "thanks! (ticket re-"
type input "thanks!(ticket re-o"
type textarea "thanks! (ticket re-o"
type input "thanks!(ticket re-op"
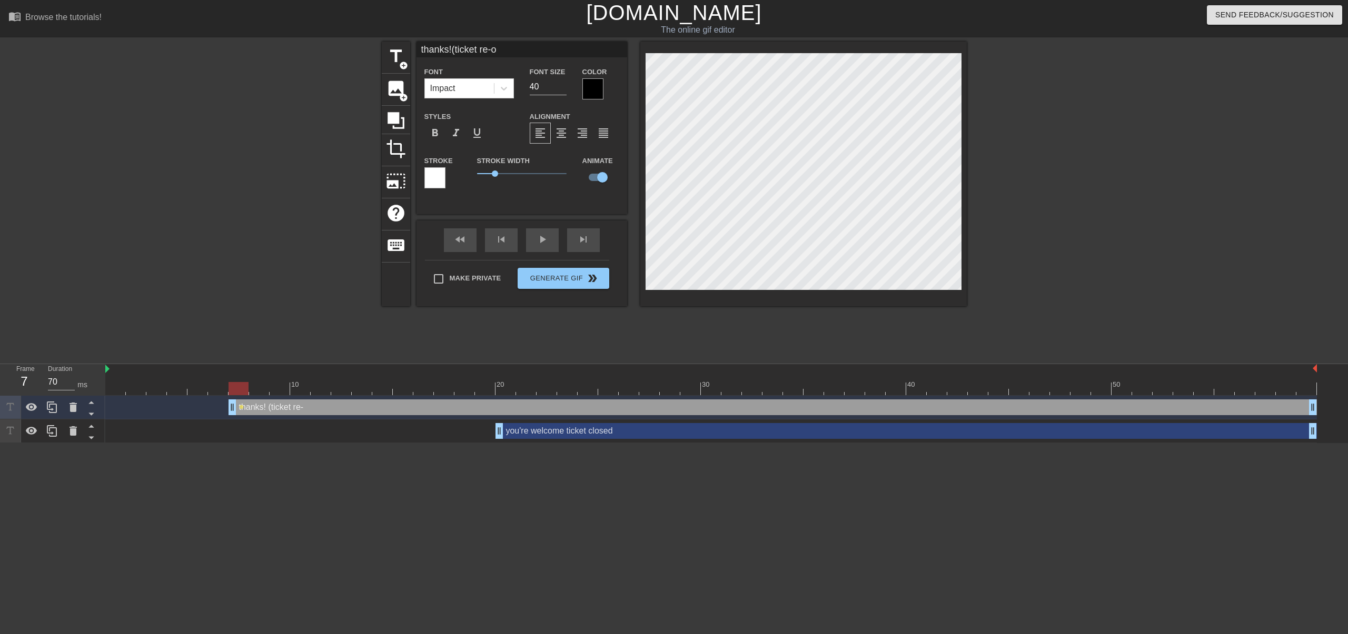
type textarea "thanks! (ticket re-op"
type input "thanks!(ticket re-ope"
type textarea "thanks! (ticket re-ope"
type input "thanks!(ticket re-open"
type textarea "thanks! (ticket re-open"
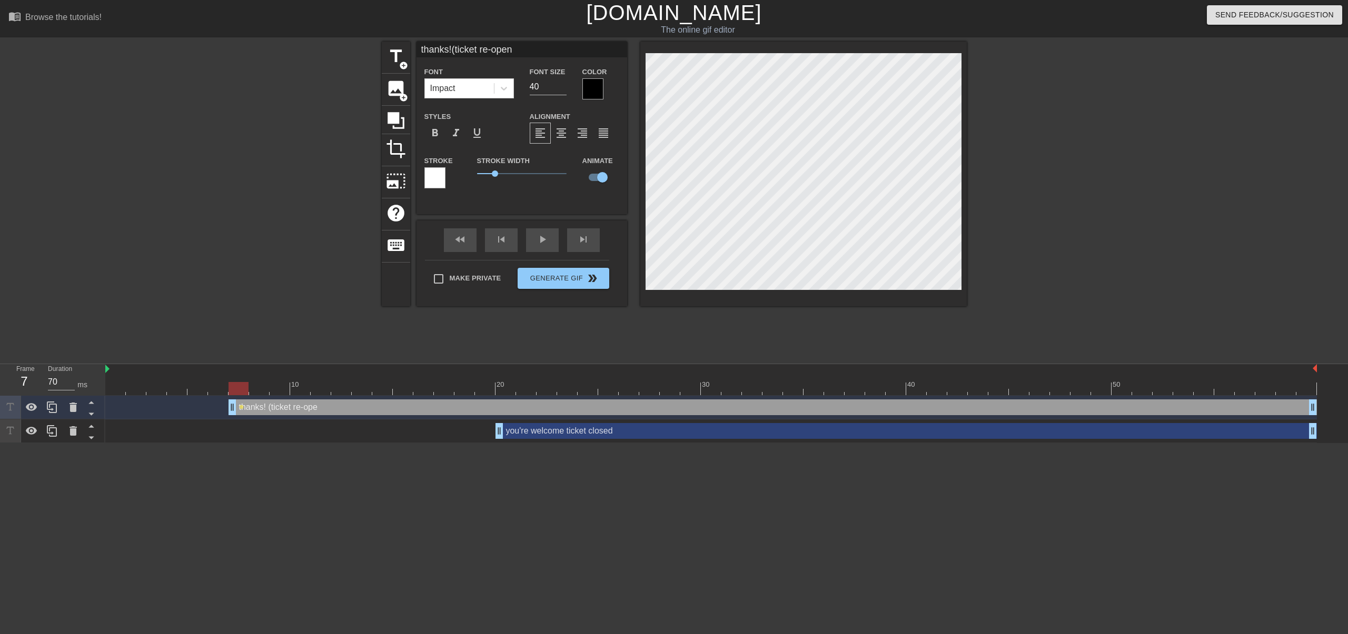
type input "thanks!(ticket re-opene"
type textarea "thanks! (ticket re-opene"
type input "thanks!(ticket re-opened"
type textarea "thanks! (ticket re-opened"
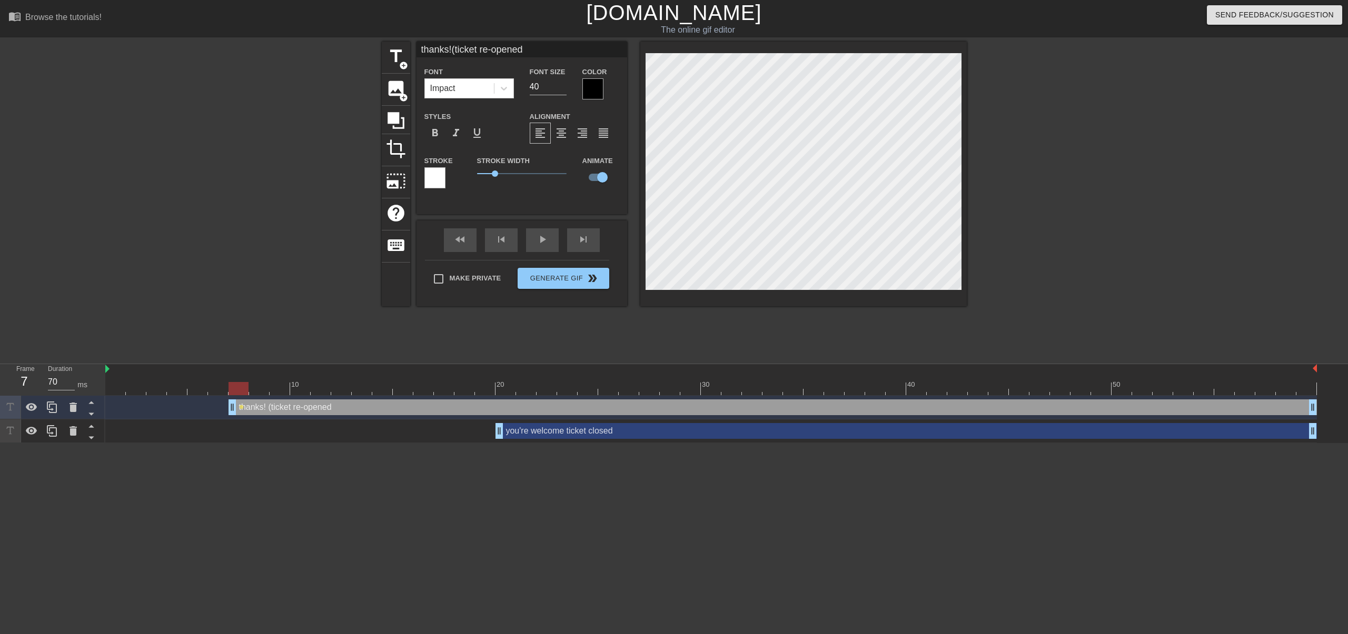
type input "thanks!(ticket re-opene"
type textarea "thanks! (ticket re-opene"
type input "thanks!(ticket re-open"
type textarea "thanks! (ticket re-open"
type input "thanks!(ticket re-opens"
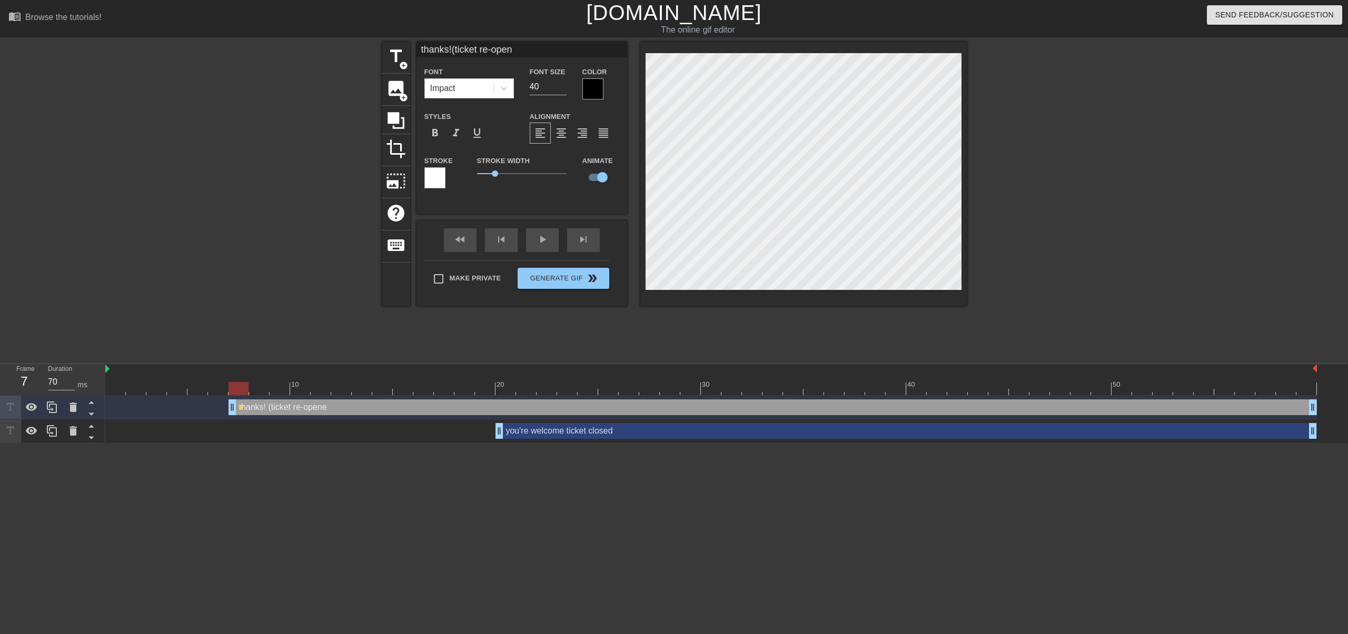
type textarea "thanks! (ticket re-opens"
type input "thanks!(ticket re-opens)"
type textarea "thanks! (ticket re-opens)"
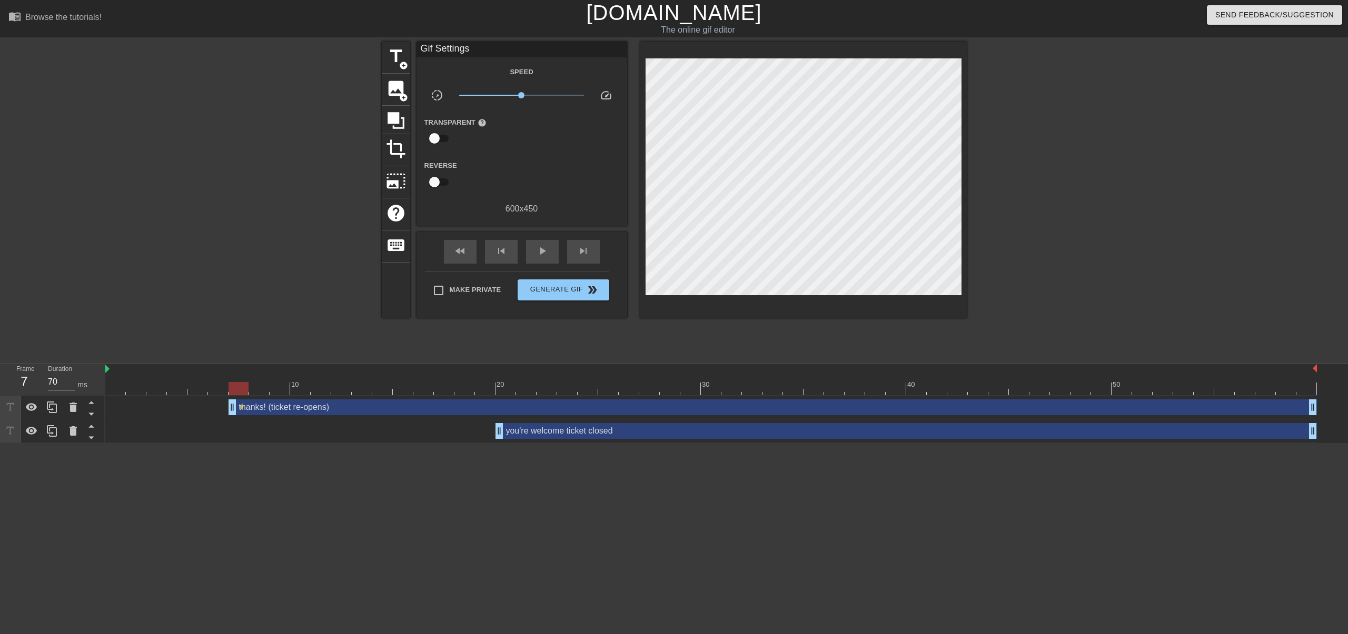
click at [1035, 135] on div at bounding box center [1058, 200] width 158 height 316
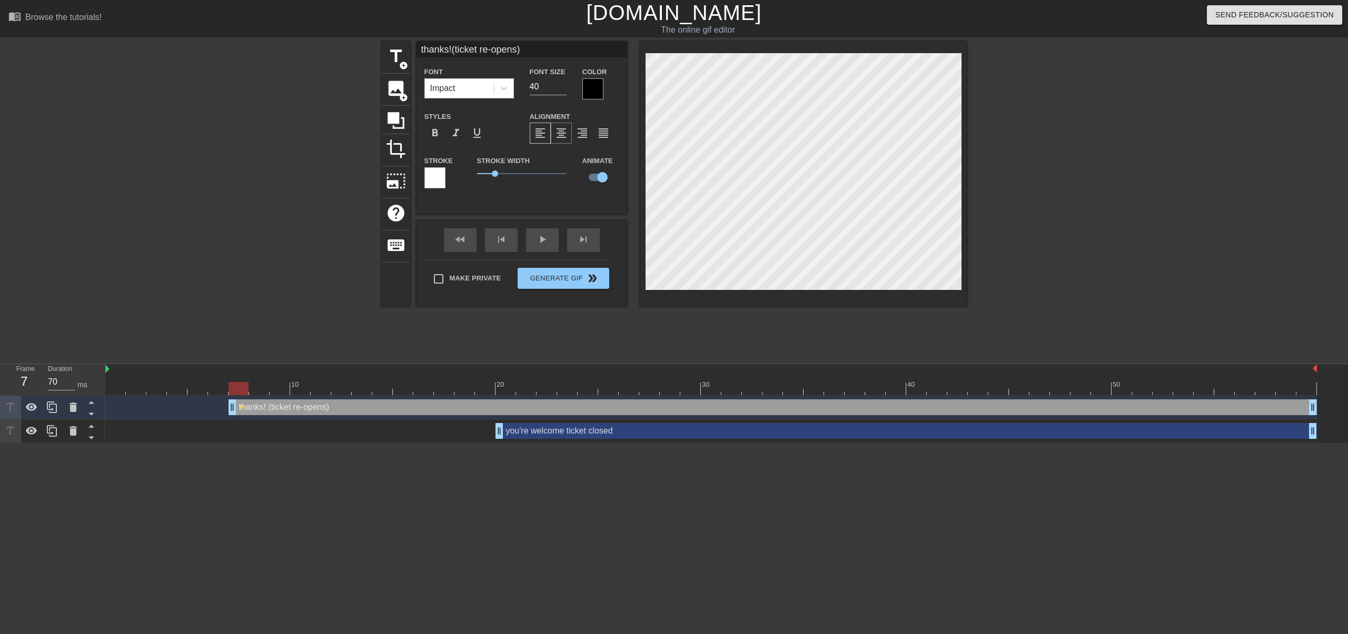
click at [557, 133] on span "format_align_center" at bounding box center [561, 133] width 13 height 13
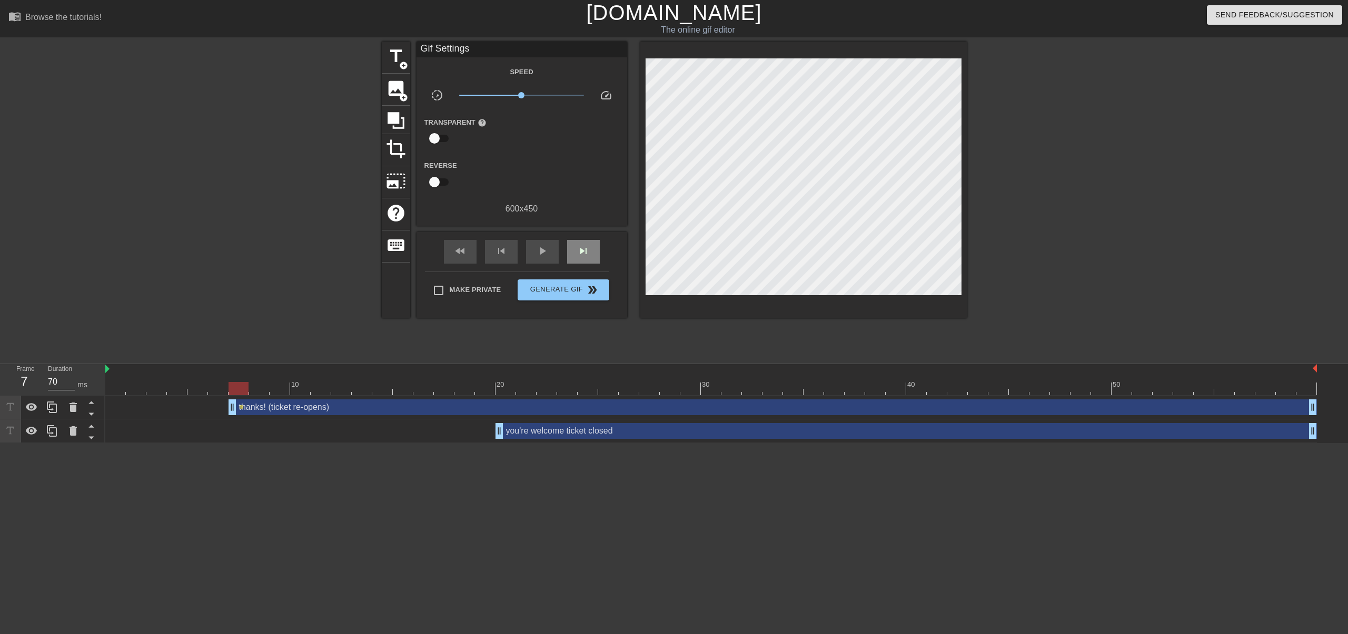
click at [577, 238] on div "fast_rewind skip_previous play_arrow skip_next" at bounding box center [522, 251] width 172 height 39
click at [583, 244] on div "skip_next" at bounding box center [583, 252] width 33 height 24
click at [584, 245] on span "skip_next" at bounding box center [583, 251] width 13 height 13
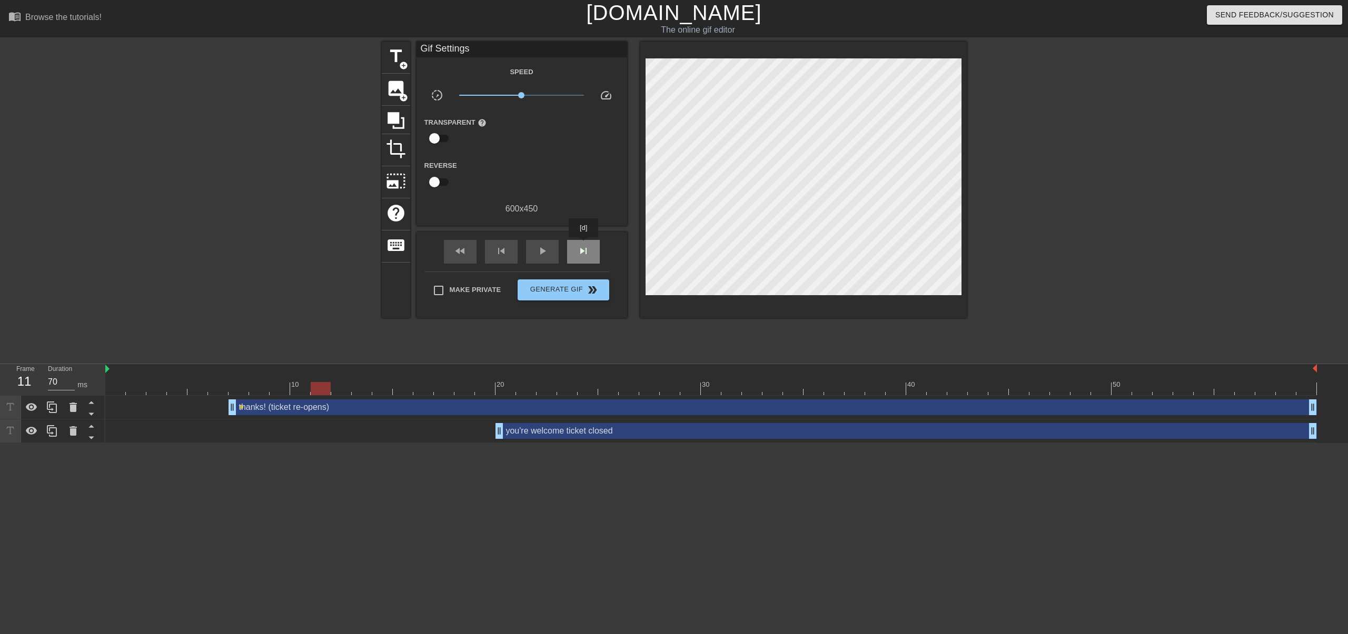
click at [584, 245] on span "skip_next" at bounding box center [583, 251] width 13 height 13
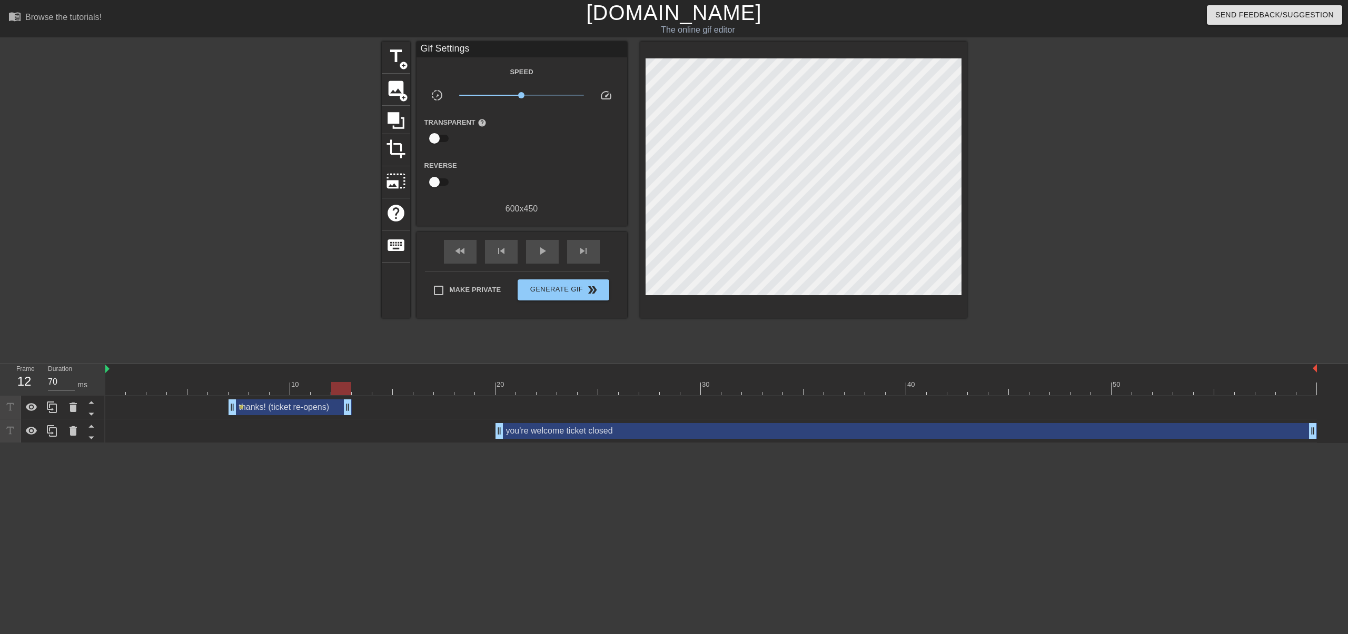
drag, startPoint x: 1312, startPoint y: 407, endPoint x: 356, endPoint y: 421, distance: 955.5
click at [356, 421] on div "thanks! (ticket re-opens) drag_handle drag_handle lens you're welcome ticket cl…" at bounding box center [726, 419] width 1242 height 47
drag, startPoint x: 497, startPoint y: 434, endPoint x: 367, endPoint y: 432, distance: 130.0
click at [367, 432] on div "you're welcome ticket closed drag_handle drag_handle" at bounding box center [710, 431] width 1211 height 16
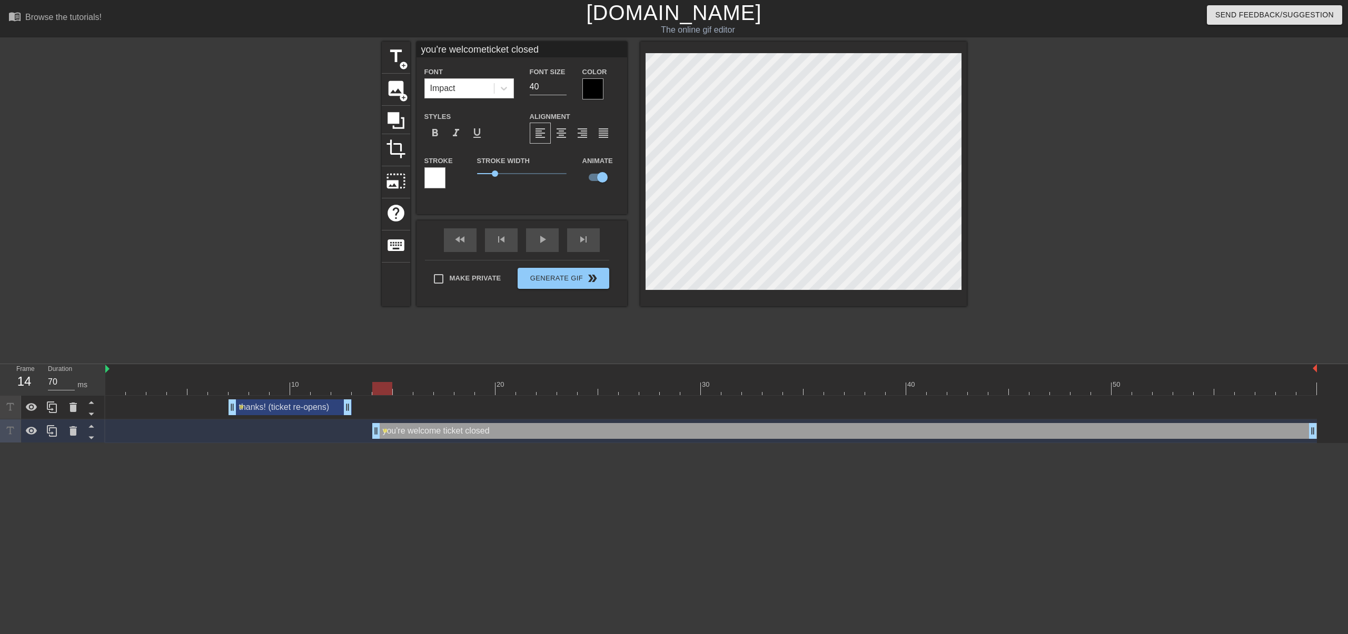
scroll to position [1, 1]
type input "you're welcome(ticket closed"
type textarea "you're welcome (ticket closed"
type input "you're welcome(ticket closed)"
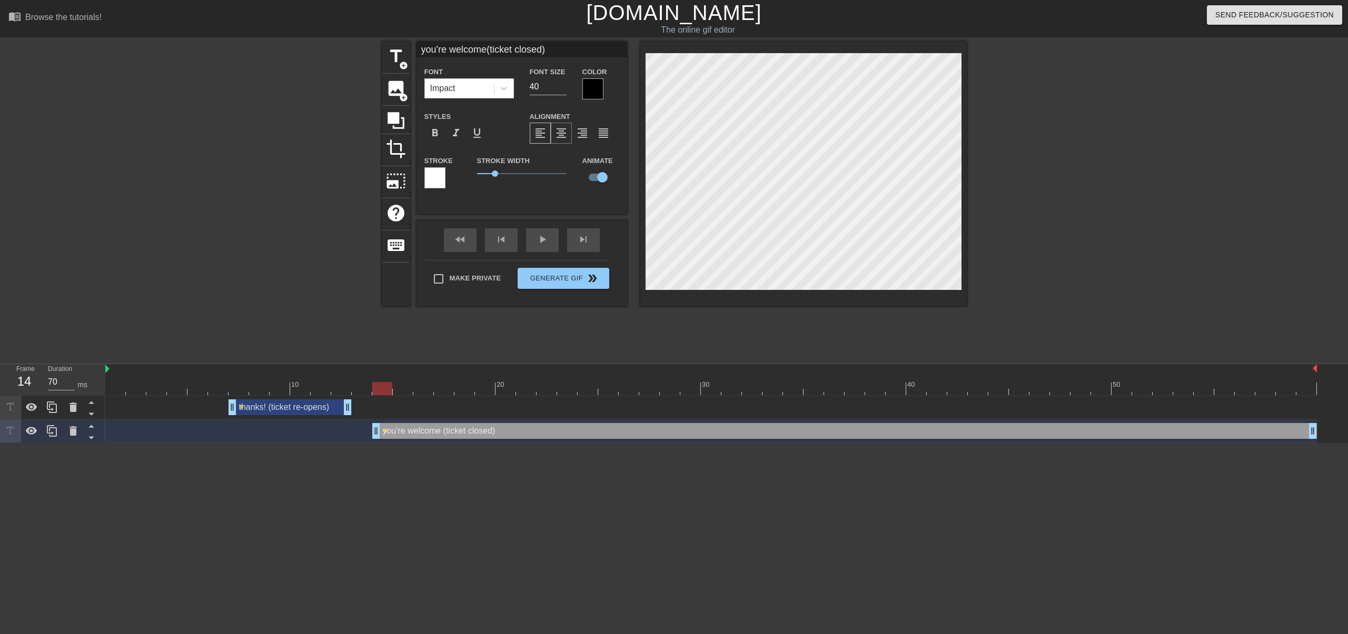
type textarea "you're welcome (ticket closed)"
click at [565, 142] on div "format_align_center" at bounding box center [561, 133] width 21 height 21
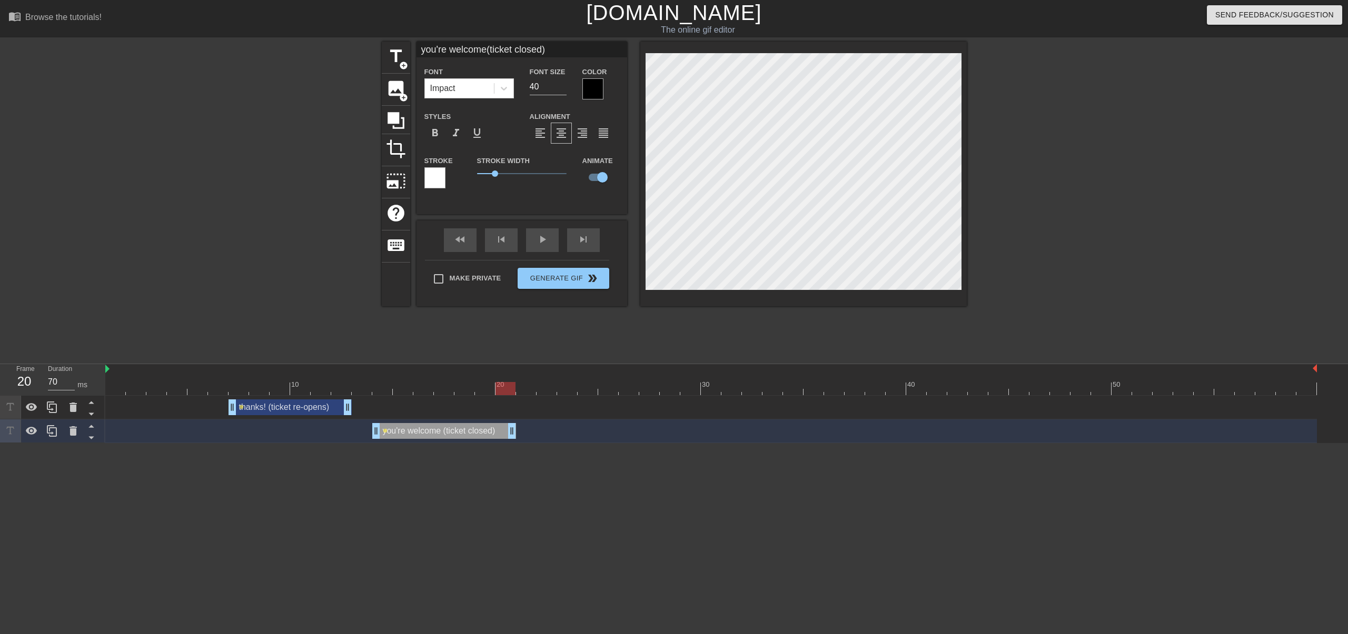
drag, startPoint x: 1311, startPoint y: 430, endPoint x: 500, endPoint y: 441, distance: 810.7
click at [500, 441] on div "you're welcome (ticket closed) drag_handle drag_handle lens" at bounding box center [710, 432] width 1211 height 24
click at [55, 408] on icon at bounding box center [52, 407] width 13 height 13
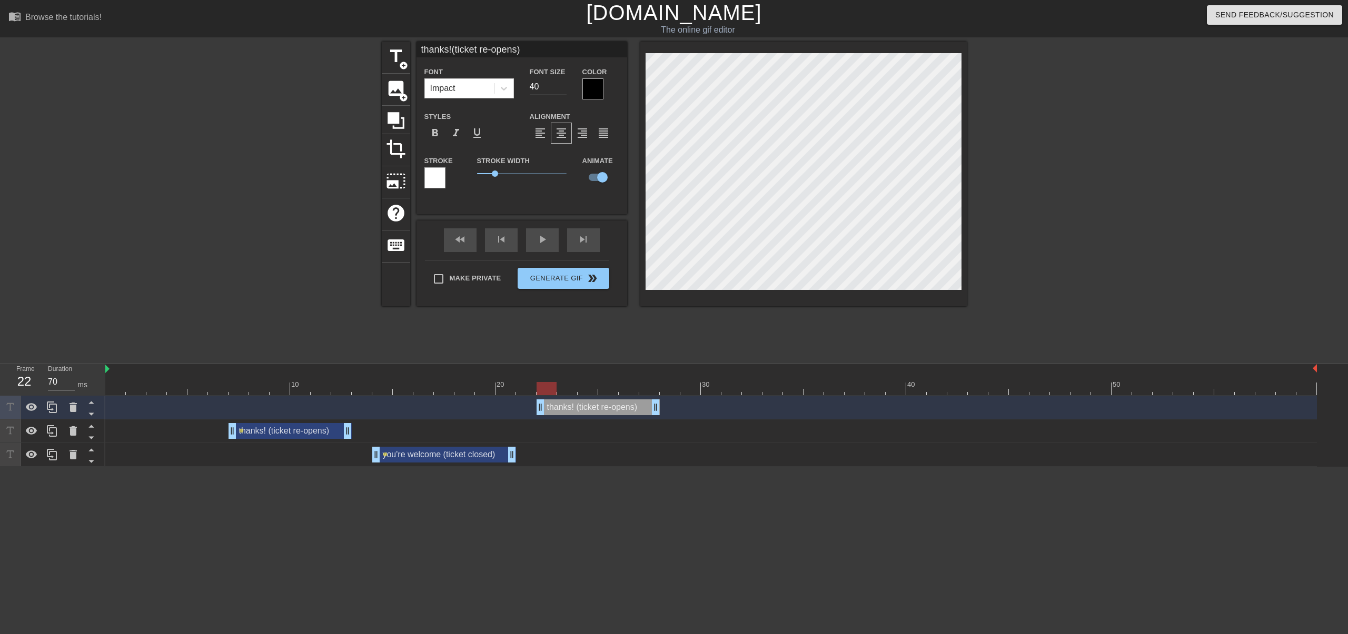
drag, startPoint x: 300, startPoint y: 410, endPoint x: 610, endPoint y: 405, distance: 309.6
click at [610, 405] on div "thanks! (ticket re-opens) drag_handle drag_handle" at bounding box center [597, 408] width 123 height 16
click at [445, 457] on div "you're welcome (ticket closed) drag_handle drag_handle" at bounding box center [444, 455] width 144 height 16
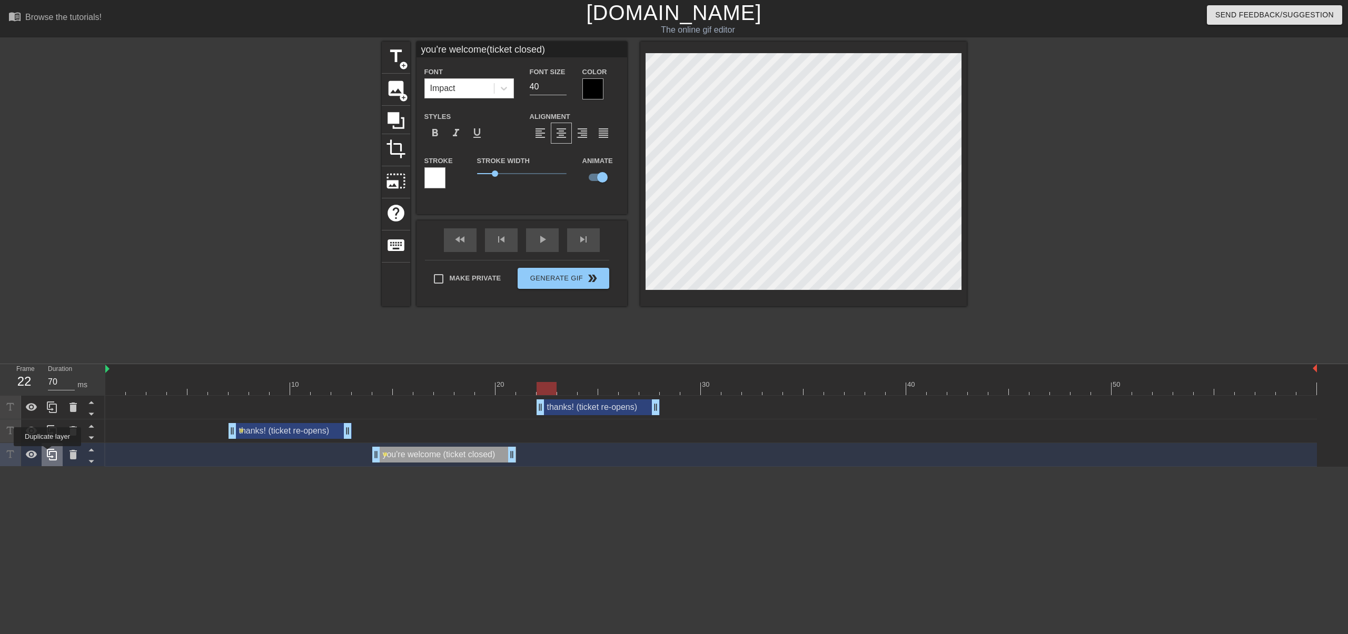
click at [47, 454] on icon at bounding box center [52, 455] width 10 height 12
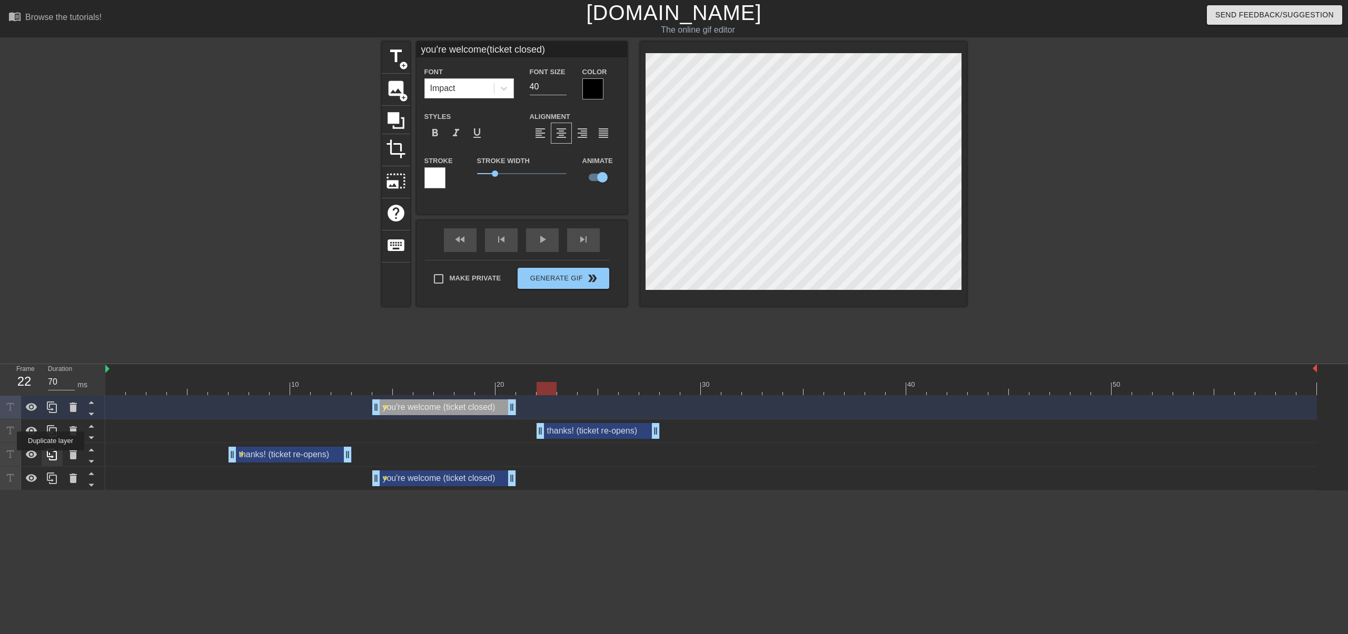
click at [51, 458] on icon at bounding box center [52, 455] width 10 height 12
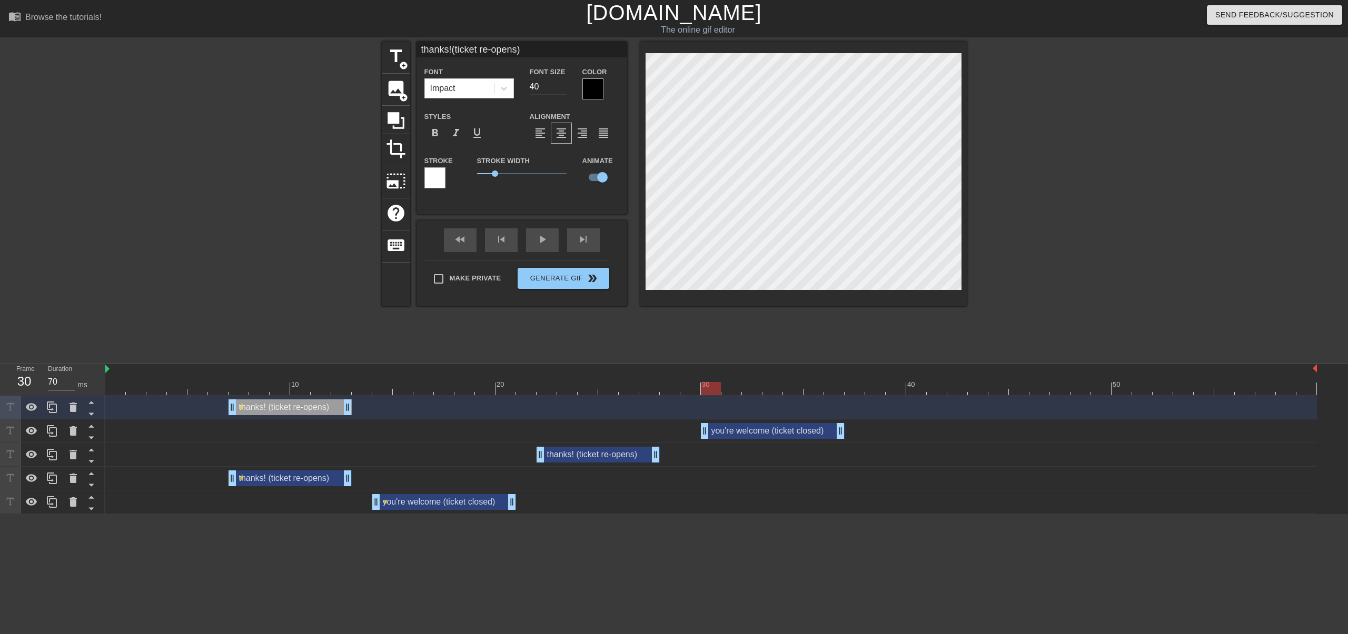
drag, startPoint x: 465, startPoint y: 432, endPoint x: 790, endPoint y: 477, distance: 327.9
click at [790, 477] on div "thanks! (ticket re-opens) drag_handle drag_handle lens you're welcome (ticket c…" at bounding box center [726, 455] width 1242 height 118
drag, startPoint x: 304, startPoint y: 403, endPoint x: 1172, endPoint y: 403, distance: 867.5
click at [1172, 403] on div "thanks! (ticket re-opens) drag_handle drag_handle" at bounding box center [1152, 408] width 123 height 16
click at [598, 457] on div "thanks! (ticket re-opens) drag_handle drag_handle" at bounding box center [597, 455] width 123 height 16
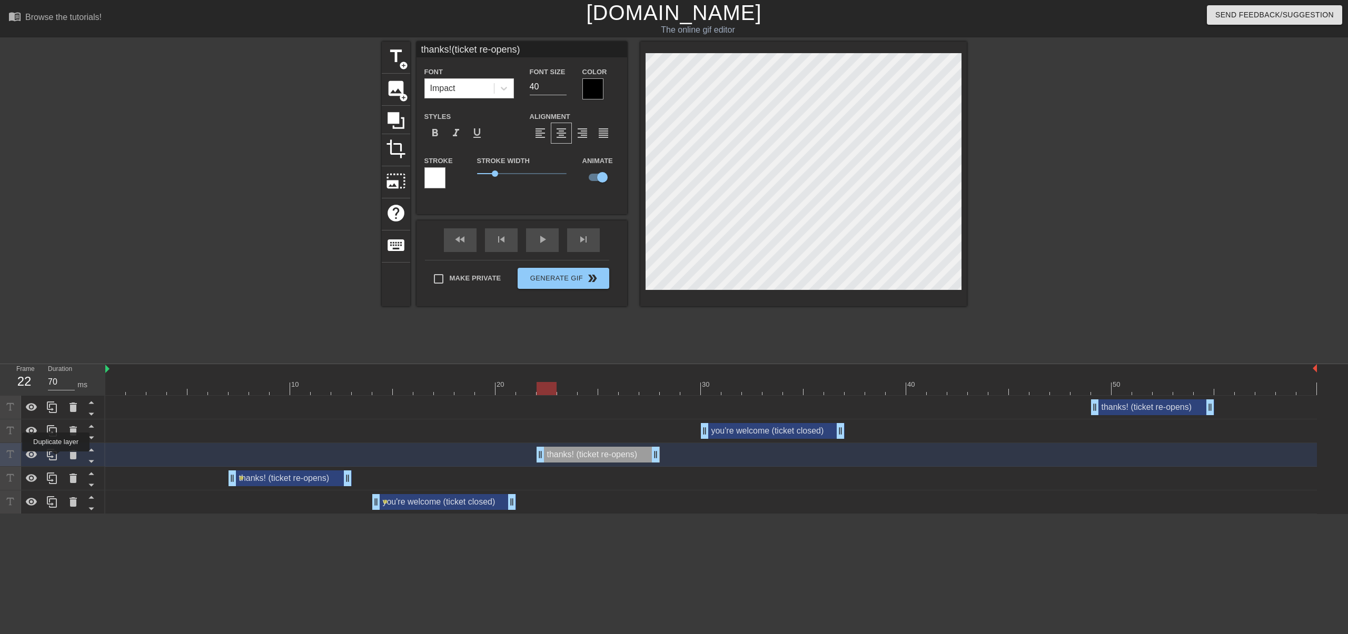
drag, startPoint x: 53, startPoint y: 456, endPoint x: 110, endPoint y: 456, distance: 56.8
click at [55, 456] on icon at bounding box center [52, 454] width 13 height 13
type input "thanks!(ticket re-opens)"
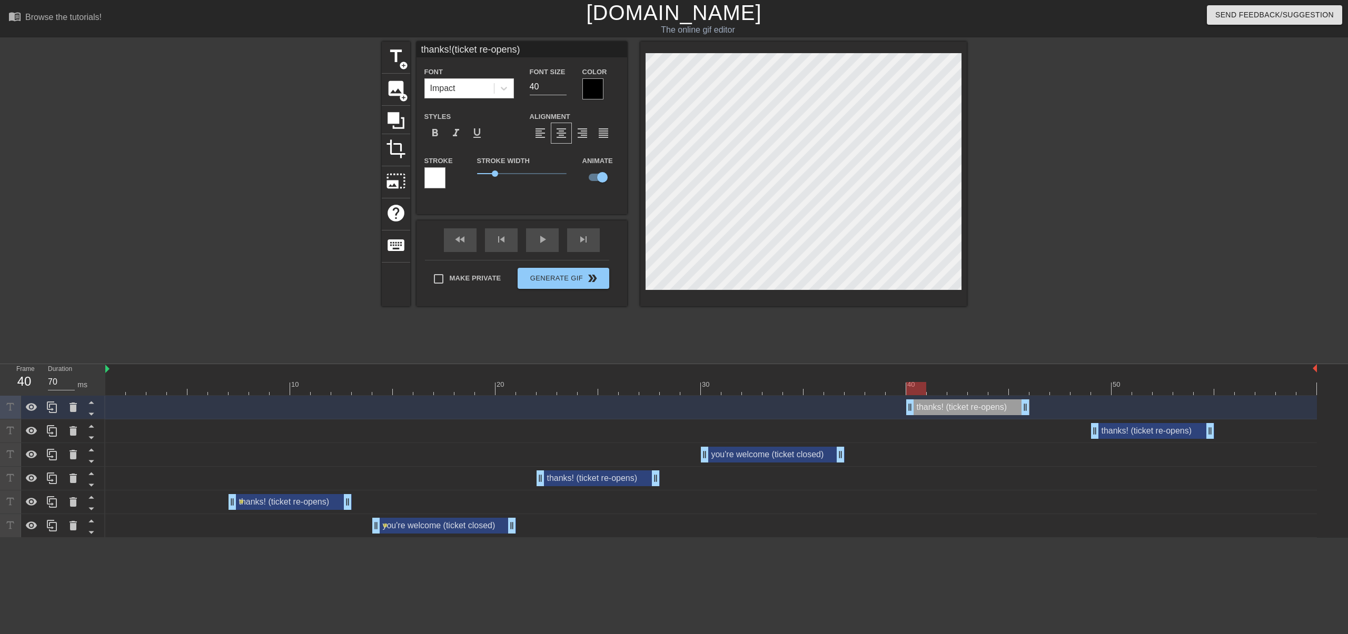
drag, startPoint x: 860, startPoint y: 406, endPoint x: 980, endPoint y: 407, distance: 119.5
click at [980, 407] on div "thanks! (ticket re-opens) drag_handle drag_handle" at bounding box center [967, 408] width 123 height 16
click at [533, 242] on div "play_arrow" at bounding box center [542, 240] width 33 height 24
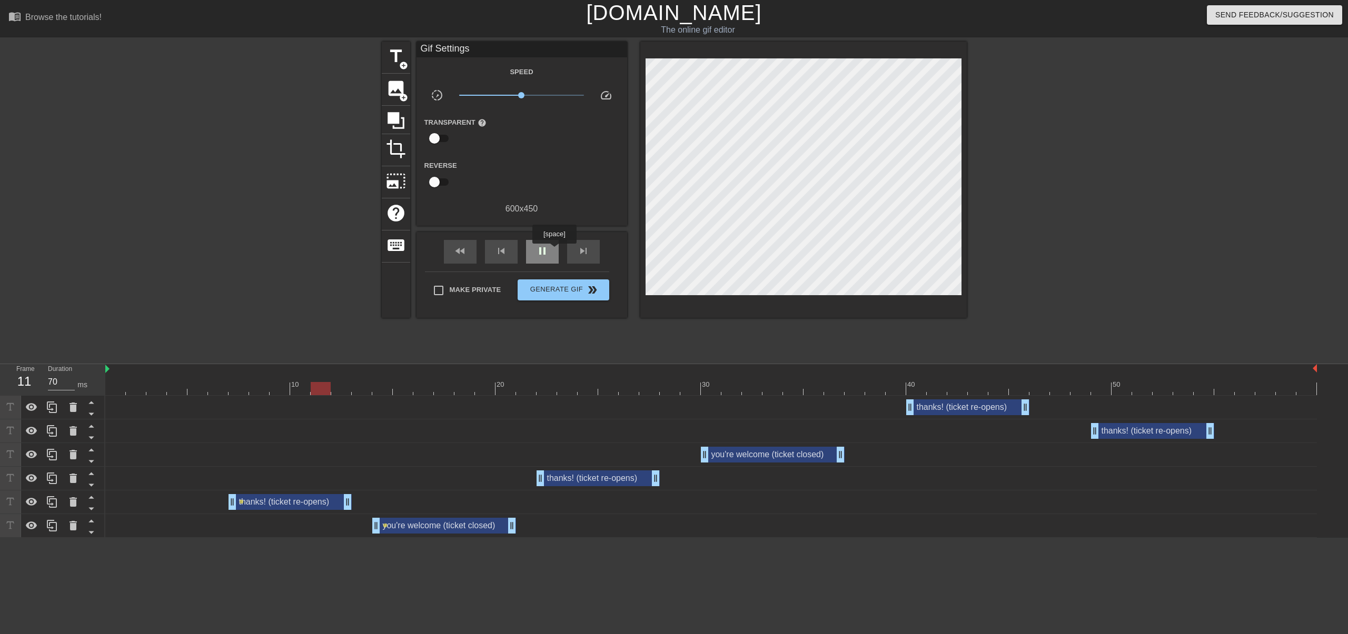
click at [541, 251] on span "pause" at bounding box center [542, 251] width 13 height 13
click at [506, 255] on span "skip_previous" at bounding box center [501, 251] width 13 height 13
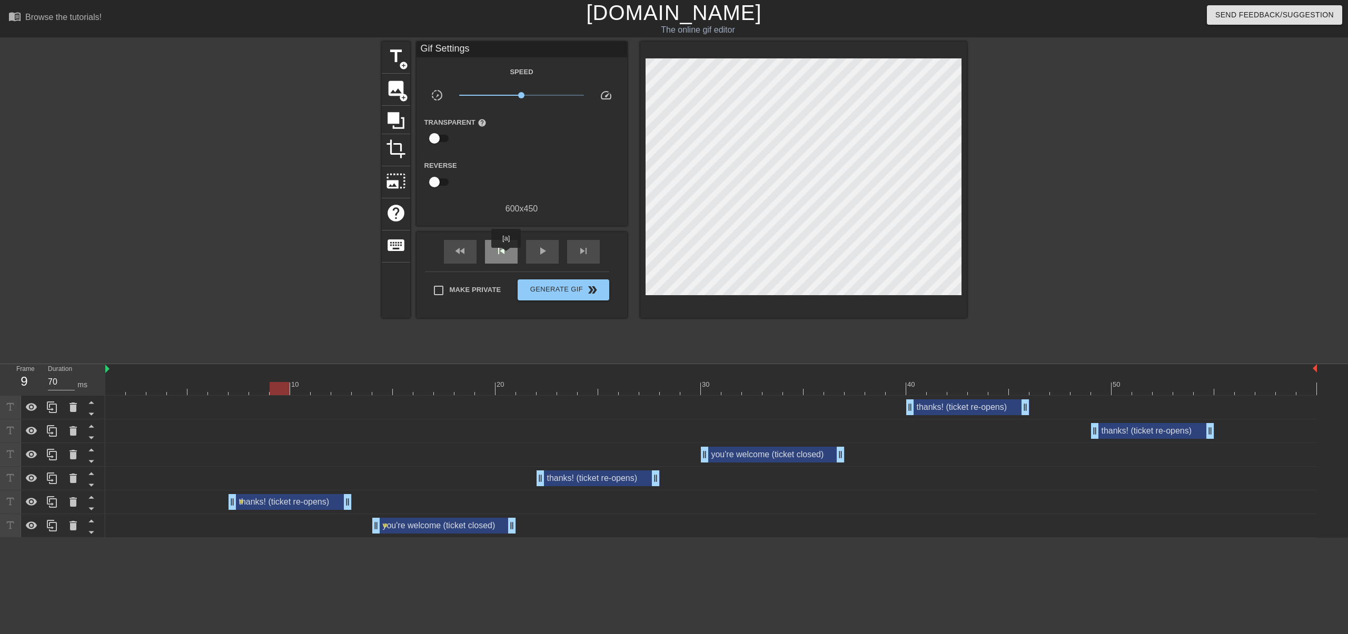
click at [506, 255] on span "skip_previous" at bounding box center [501, 251] width 13 height 13
click at [548, 253] on div "play_arrow" at bounding box center [542, 252] width 33 height 24
click at [548, 253] on div "pause" at bounding box center [542, 252] width 33 height 24
click at [548, 253] on div "play_arrow" at bounding box center [542, 252] width 33 height 24
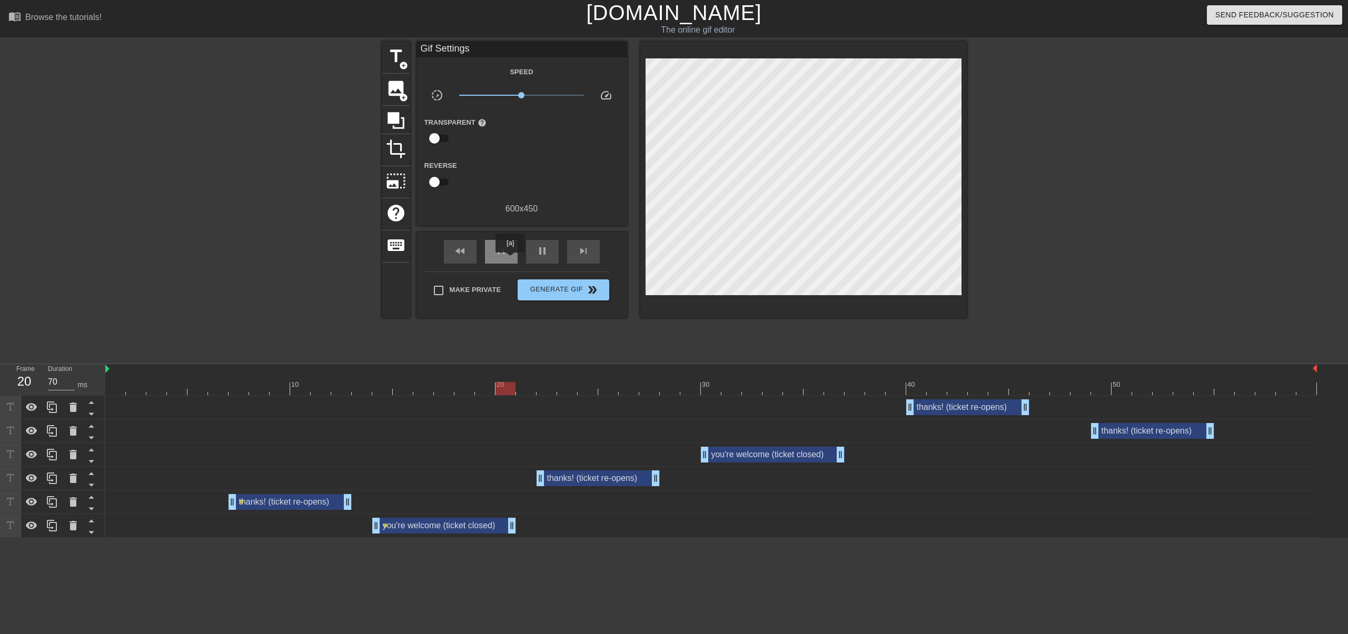
click at [510, 260] on div "skip_previous" at bounding box center [501, 252] width 33 height 24
click at [539, 250] on span "pause" at bounding box center [542, 251] width 13 height 13
drag, startPoint x: 350, startPoint y: 503, endPoint x: 371, endPoint y: 502, distance: 21.1
drag, startPoint x: 375, startPoint y: 529, endPoint x: 361, endPoint y: 528, distance: 13.7
drag, startPoint x: 468, startPoint y: 527, endPoint x: 489, endPoint y: 525, distance: 20.6
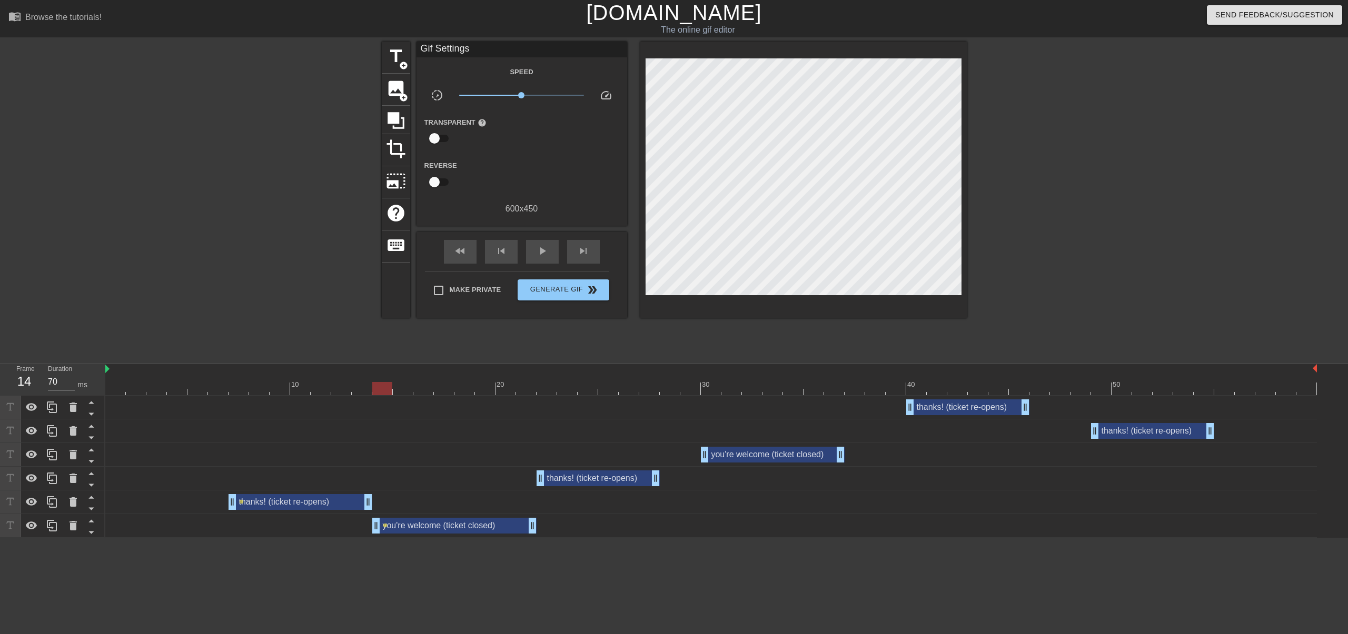
click at [489, 525] on div "you're welcome (ticket closed) drag_handle drag_handle" at bounding box center [454, 526] width 164 height 16
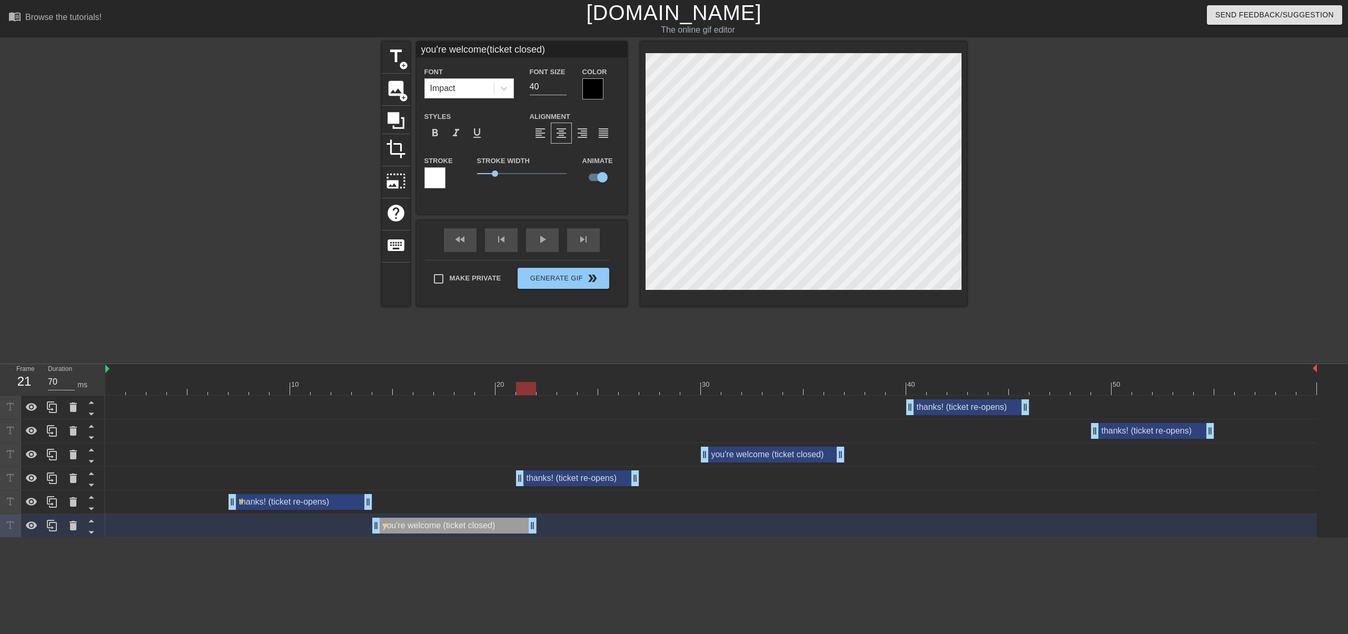
drag, startPoint x: 571, startPoint y: 476, endPoint x: 552, endPoint y: 477, distance: 18.4
click at [552, 477] on div "thanks! (ticket re-opens) drag_handle drag_handle" at bounding box center [577, 479] width 123 height 16
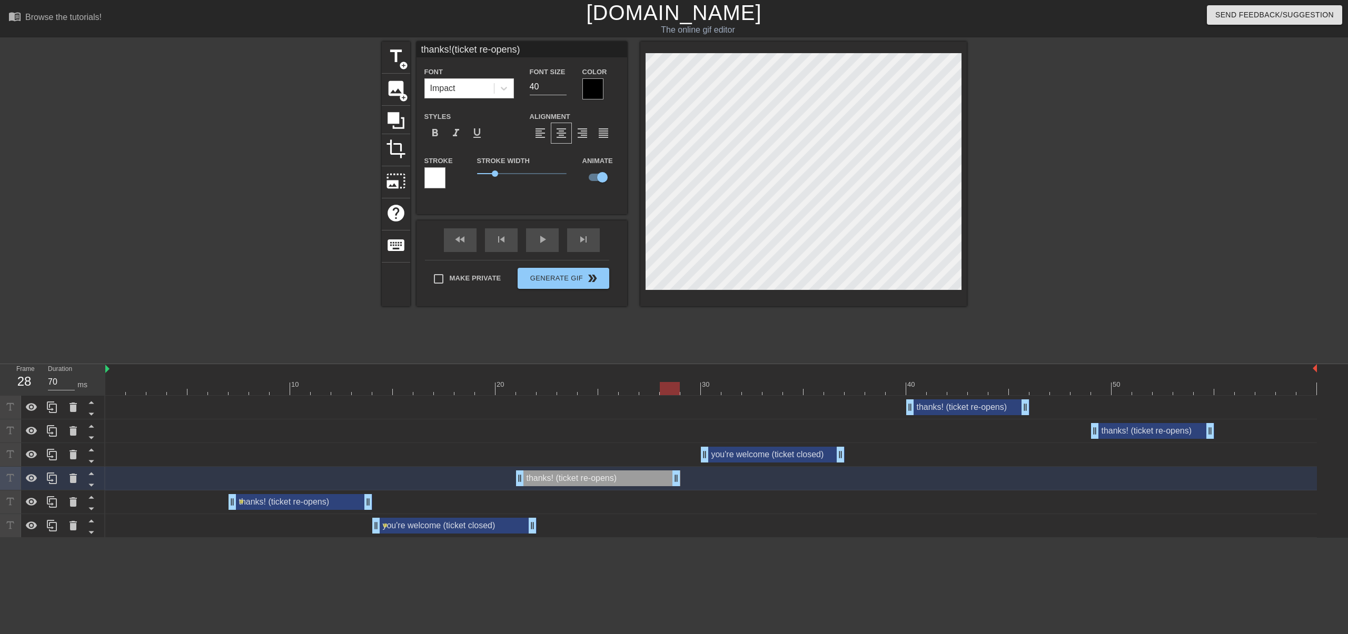
drag, startPoint x: 636, startPoint y: 479, endPoint x: 689, endPoint y: 479, distance: 52.6
drag, startPoint x: 770, startPoint y: 457, endPoint x: 750, endPoint y: 457, distance: 20.0
click at [750, 457] on div "you're welcome (ticket closed) drag_handle drag_handle" at bounding box center [752, 455] width 144 height 16
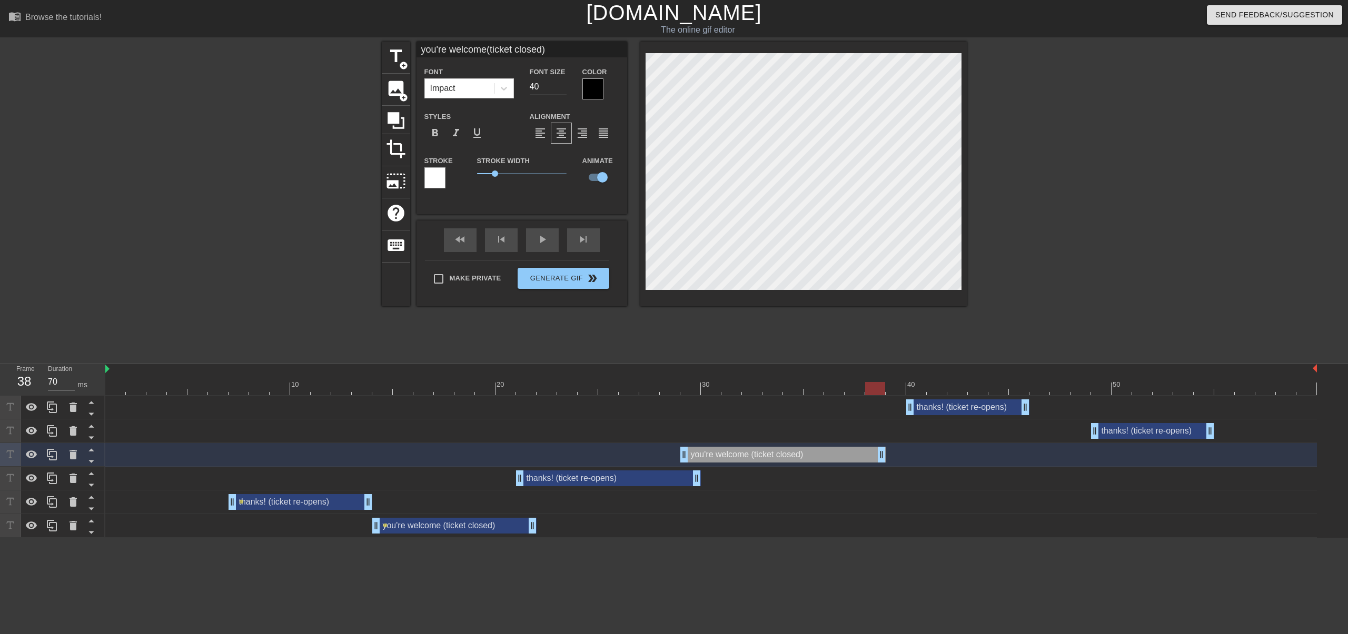
drag, startPoint x: 822, startPoint y: 457, endPoint x: 927, endPoint y: 415, distance: 113.4
drag, startPoint x: 951, startPoint y: 407, endPoint x: 909, endPoint y: 409, distance: 42.1
click at [909, 409] on div "thanks! (ticket re-opens) drag_handle drag_handle" at bounding box center [926, 408] width 123 height 16
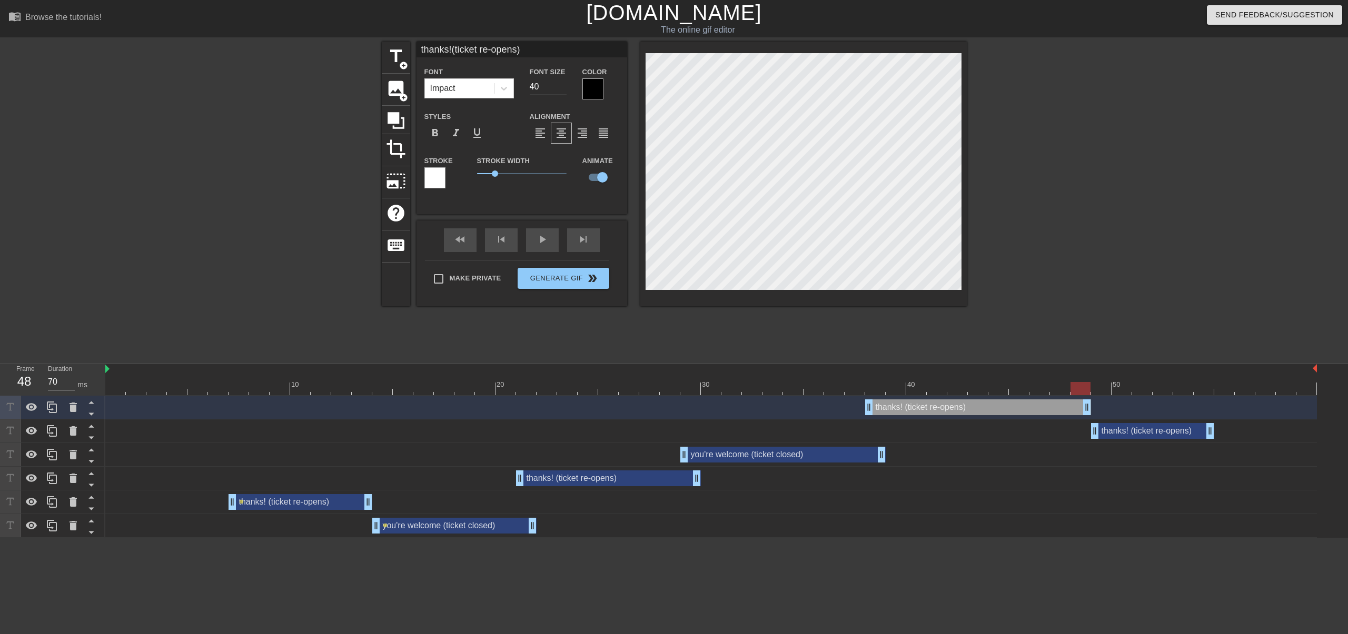
drag, startPoint x: 984, startPoint y: 408, endPoint x: 1077, endPoint y: 404, distance: 92.7
drag, startPoint x: 930, startPoint y: 405, endPoint x: 1076, endPoint y: 405, distance: 146.3
click at [1071, 405] on div "thanks! (ticket re-opens) drag_handle drag_handle" at bounding box center [1122, 408] width 226 height 16
drag, startPoint x: 1230, startPoint y: 405, endPoint x: 1201, endPoint y: 410, distance: 28.8
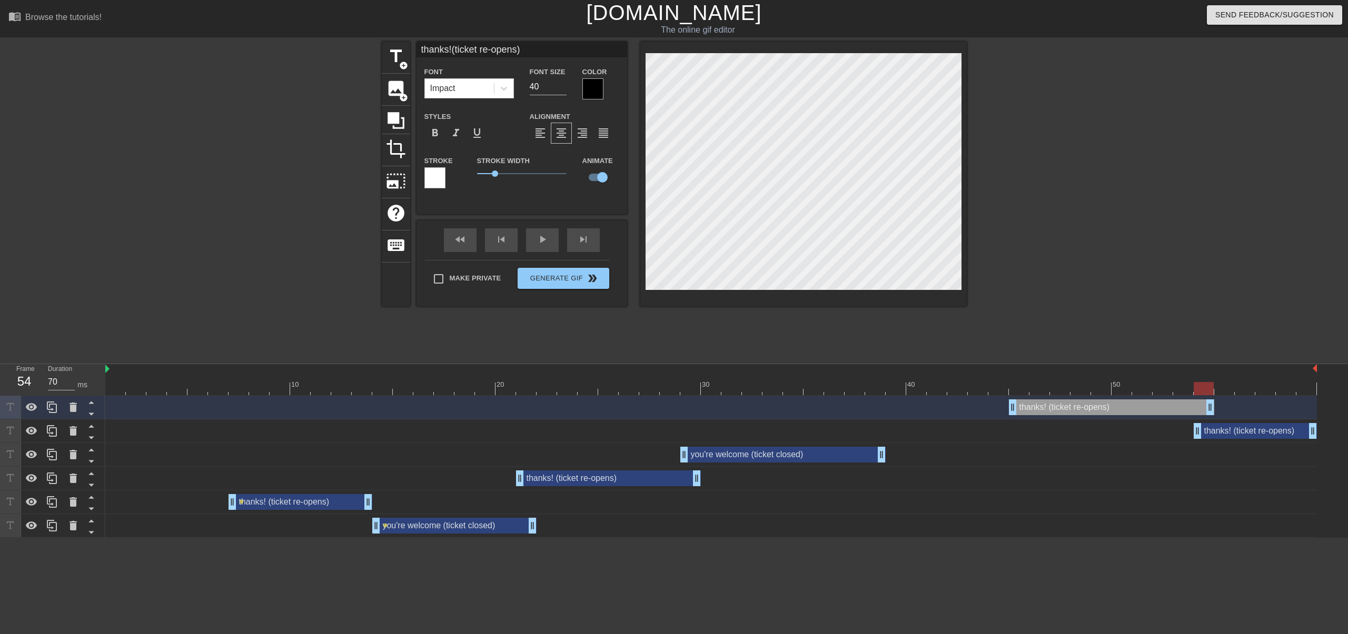
drag, startPoint x: 1130, startPoint y: 434, endPoint x: 1252, endPoint y: 424, distance: 122.5
click at [1252, 424] on div "thanks! (ticket re-opens) drag_handle drag_handle" at bounding box center [1254, 431] width 123 height 16
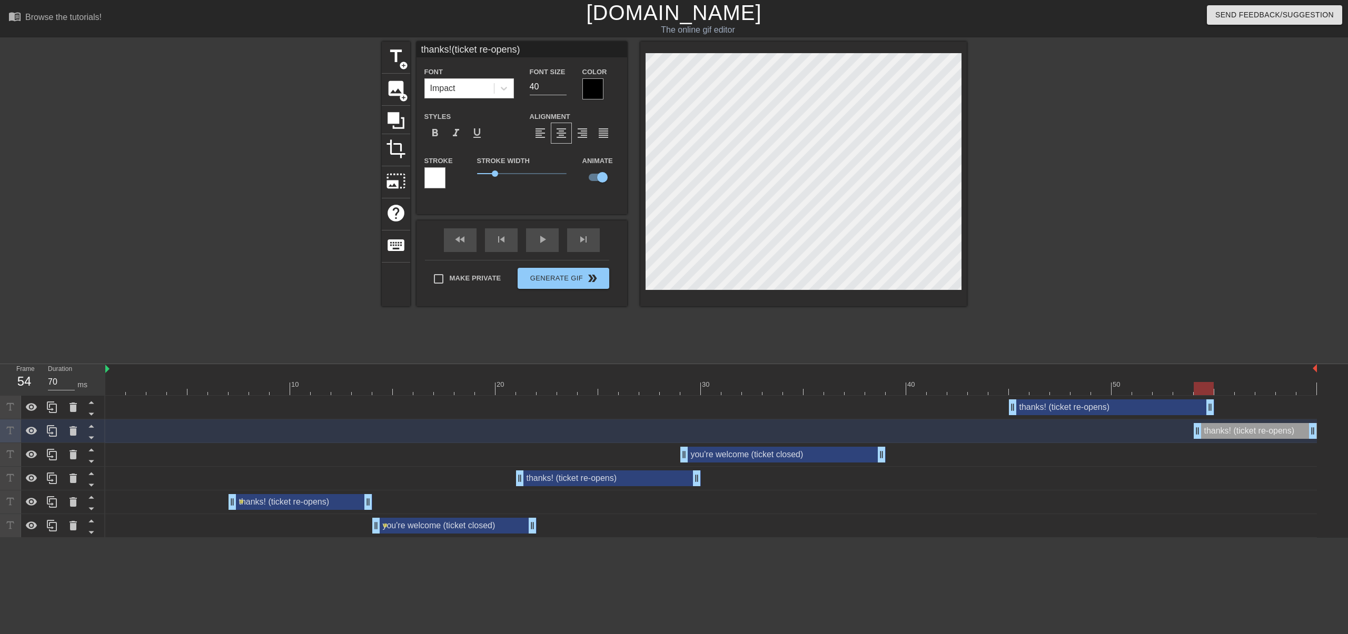
click at [283, 502] on div "thanks! (ticket re-opens) drag_handle drag_handle" at bounding box center [300, 502] width 144 height 16
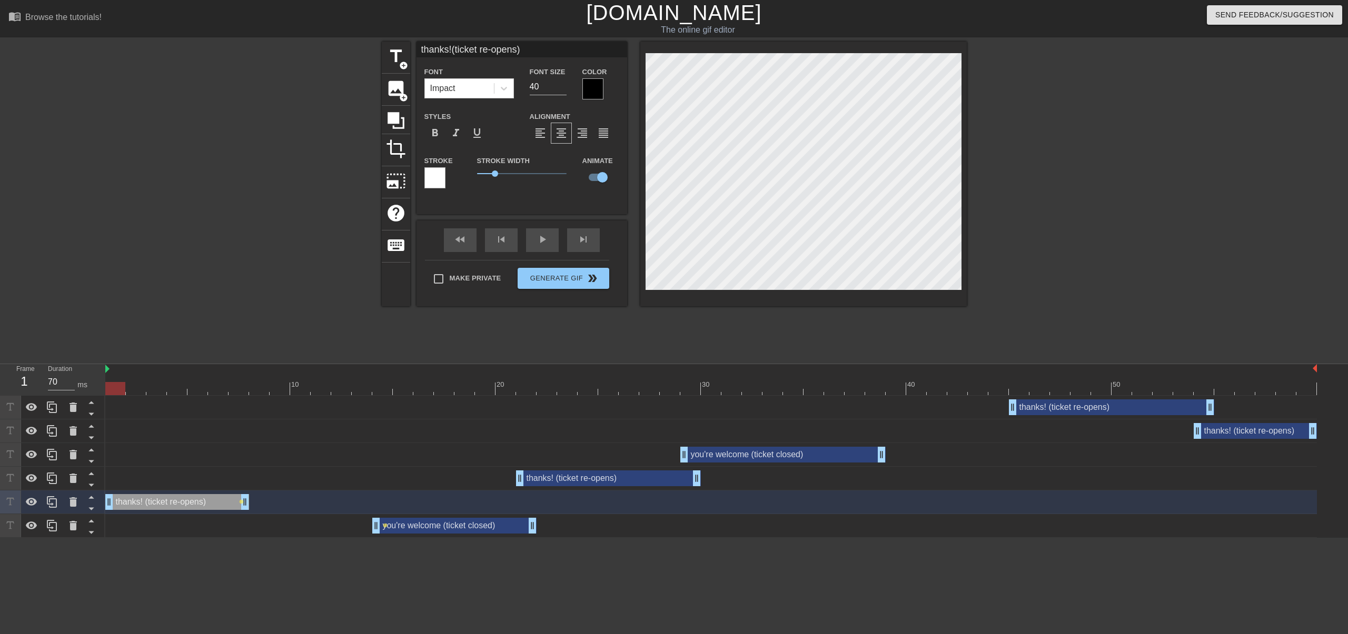
drag, startPoint x: 302, startPoint y: 502, endPoint x: 161, endPoint y: 508, distance: 140.7
click at [161, 508] on div "thanks! (ticket re-opens) drag_handle drag_handle" at bounding box center [177, 502] width 144 height 16
click at [644, 95] on div at bounding box center [803, 174] width 326 height 265
type input "thanks!"
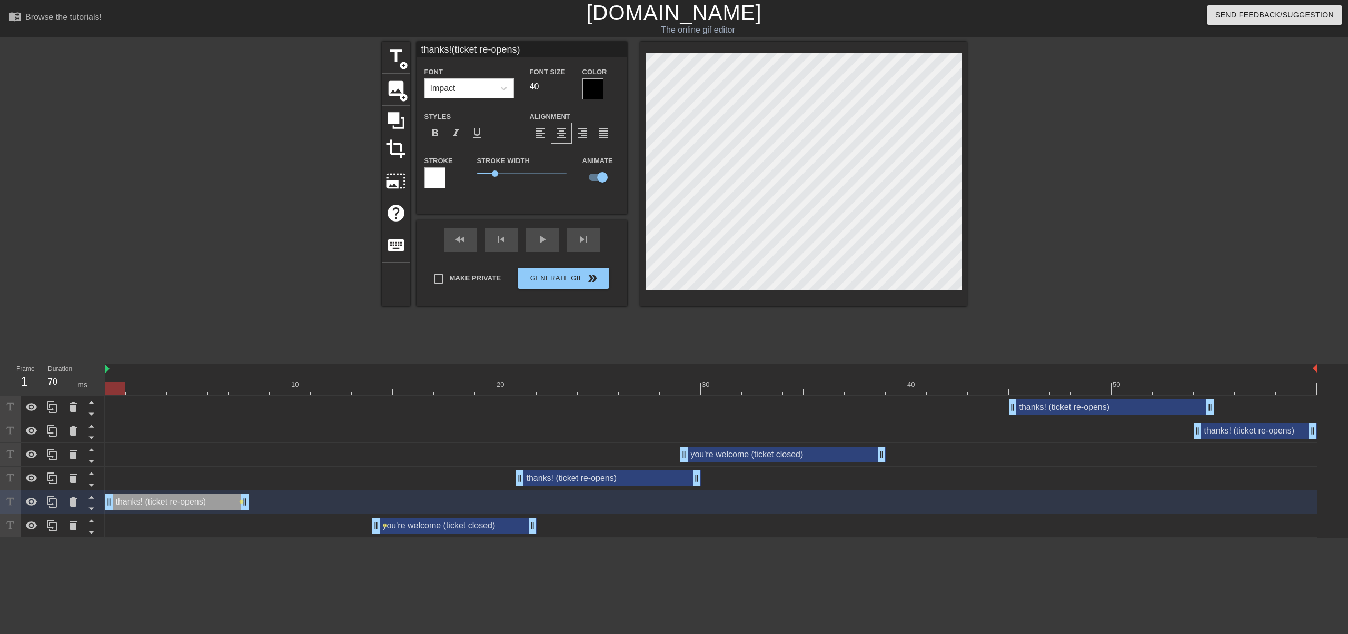
type textarea "thanks!"
click at [1076, 97] on div at bounding box center [1058, 200] width 158 height 316
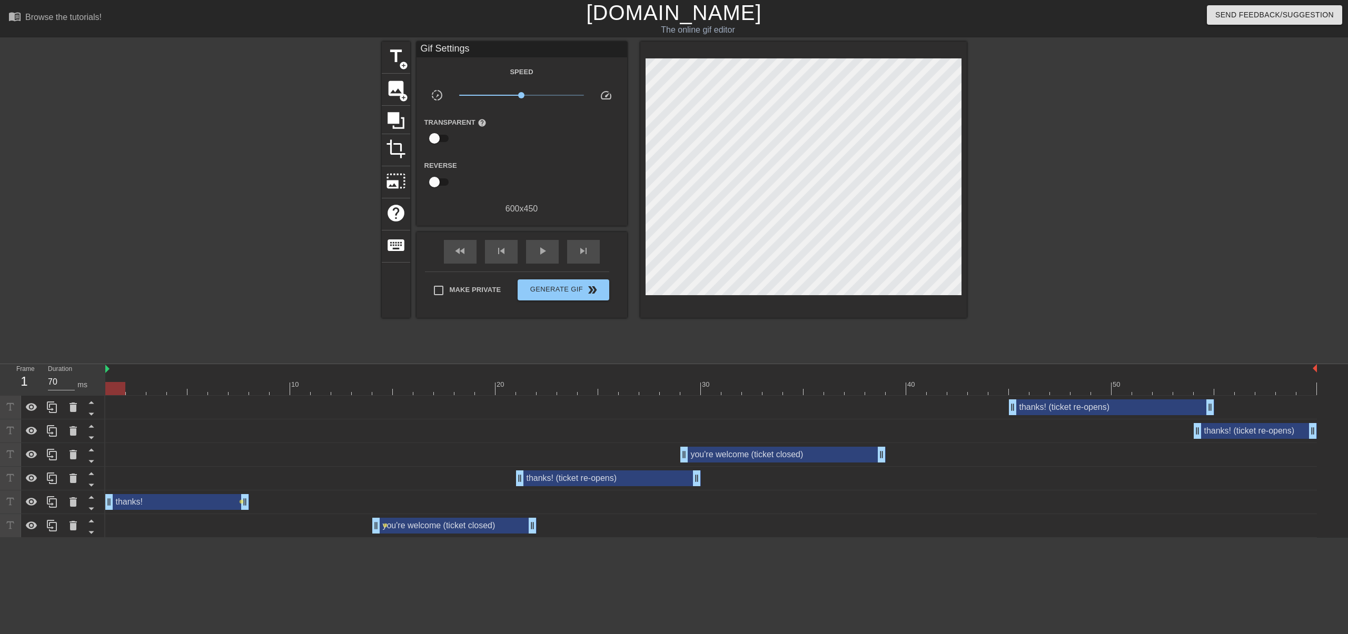
click at [447, 526] on div "you're welcome (ticket closed) drag_handle drag_handle" at bounding box center [454, 526] width 164 height 16
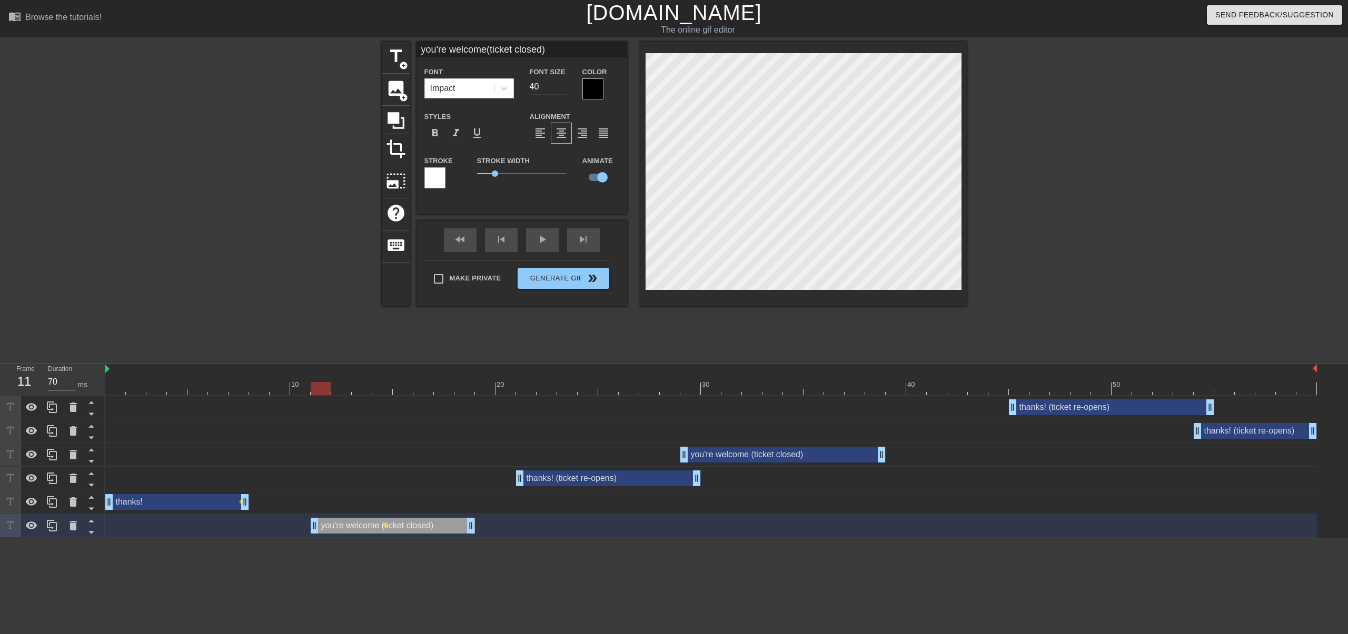
drag, startPoint x: 467, startPoint y: 530, endPoint x: 407, endPoint y: 535, distance: 60.8
click at [407, 535] on div "you're welcome (ticket closed) drag_handle drag_handle lens" at bounding box center [710, 526] width 1211 height 24
drag, startPoint x: 246, startPoint y: 504, endPoint x: 312, endPoint y: 505, distance: 65.3
click at [312, 505] on div "thanks! drag_handle drag_handle lens" at bounding box center [710, 502] width 1211 height 16
drag, startPoint x: 472, startPoint y: 525, endPoint x: 512, endPoint y: 526, distance: 40.5
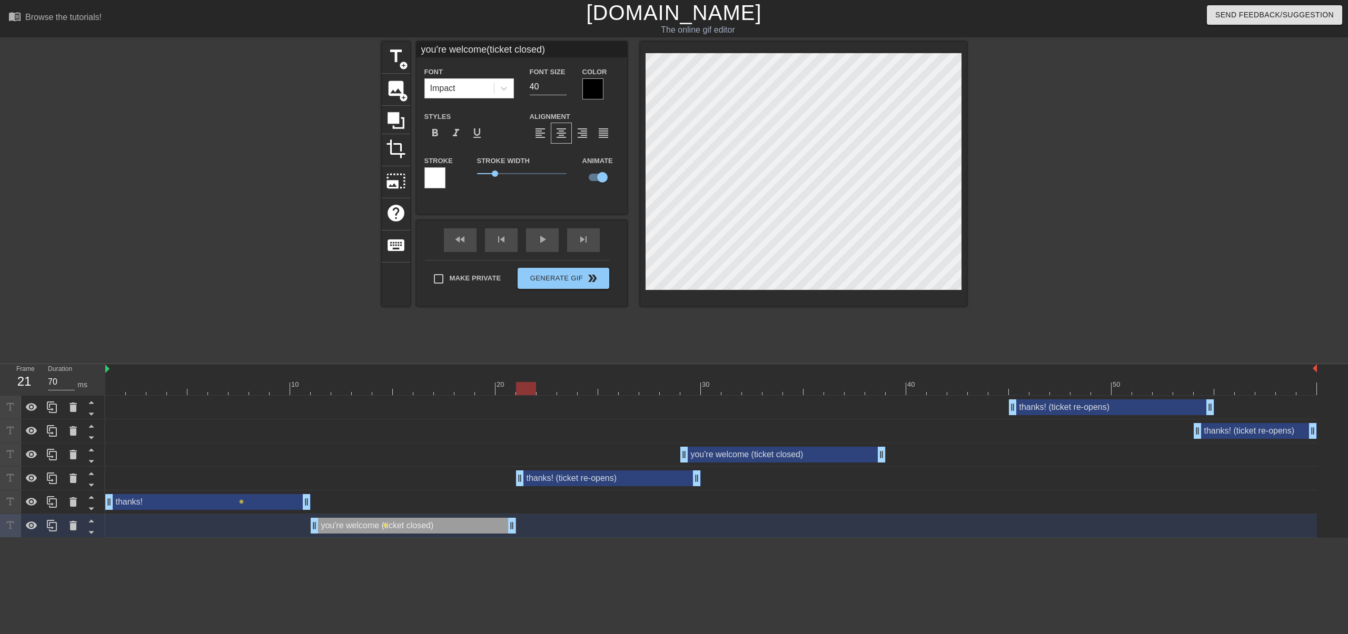
drag, startPoint x: 501, startPoint y: 384, endPoint x: 516, endPoint y: 388, distance: 15.3
click at [516, 388] on div at bounding box center [526, 388] width 20 height 13
drag, startPoint x: 512, startPoint y: 530, endPoint x: 540, endPoint y: 527, distance: 28.0
click at [540, 527] on div "you're welcome (ticket closed) drag_handle drag_handle lens" at bounding box center [710, 526] width 1211 height 16
drag, startPoint x: 312, startPoint y: 526, endPoint x: 296, endPoint y: 527, distance: 15.8
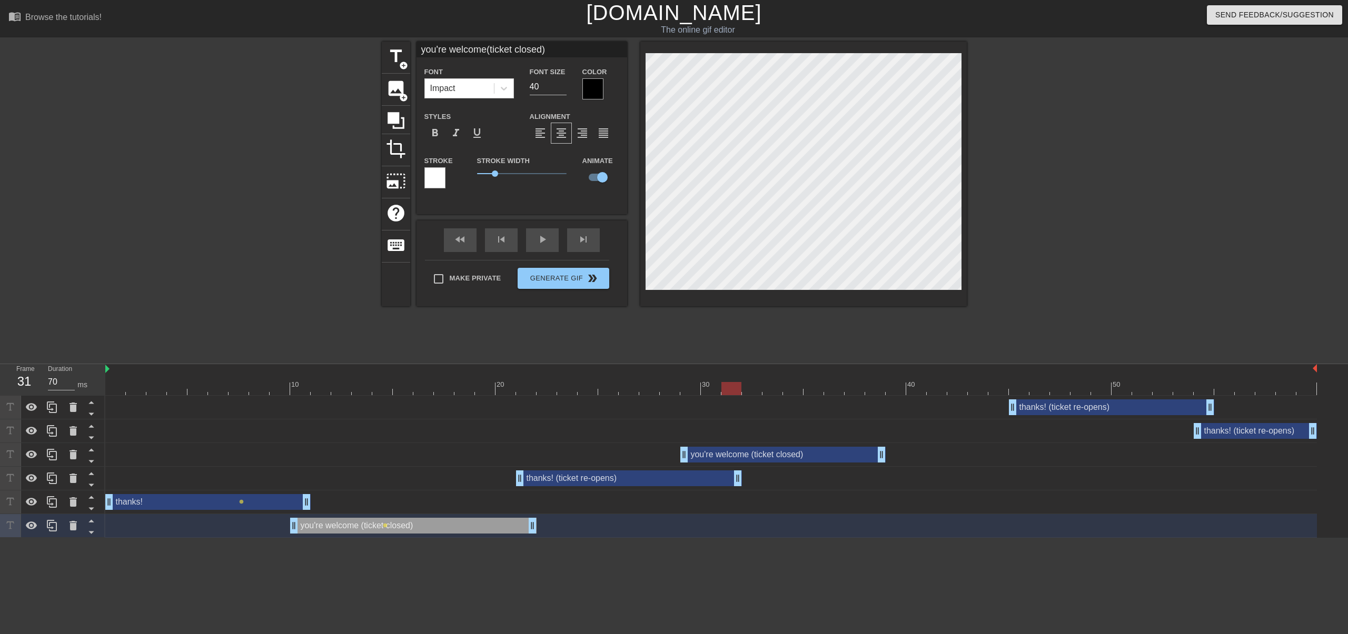
drag, startPoint x: 698, startPoint y: 481, endPoint x: 747, endPoint y: 481, distance: 49.5
click at [747, 481] on div "thanks! (ticket re-opens) drag_handle drag_handle" at bounding box center [710, 479] width 1211 height 16
drag, startPoint x: 751, startPoint y: 455, endPoint x: 792, endPoint y: 451, distance: 41.9
click at [792, 451] on div "you're welcome (ticket closed) drag_handle drag_handle" at bounding box center [823, 455] width 205 height 16
type input "you're welcome(ticket closed)"
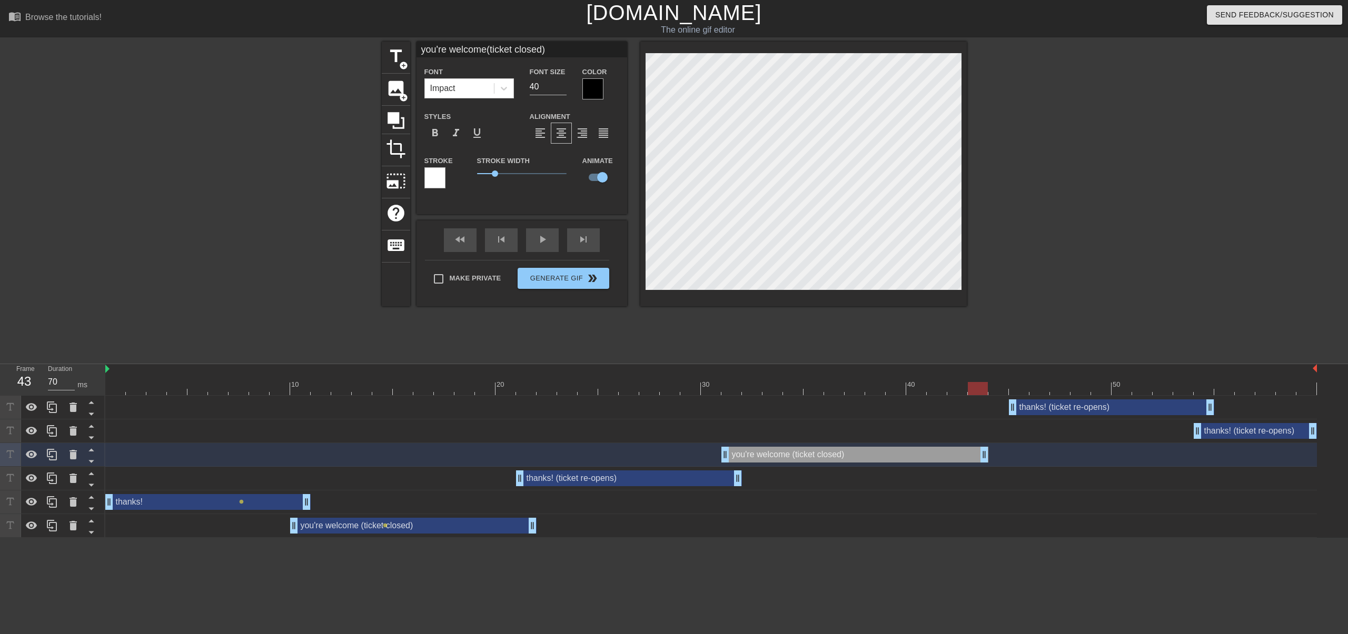
drag, startPoint x: 923, startPoint y: 455, endPoint x: 977, endPoint y: 453, distance: 53.7
drag, startPoint x: 1013, startPoint y: 407, endPoint x: 979, endPoint y: 411, distance: 33.8
click at [550, 238] on div "fast_rewind skip_previous play_arrow skip_next" at bounding box center [522, 240] width 172 height 39
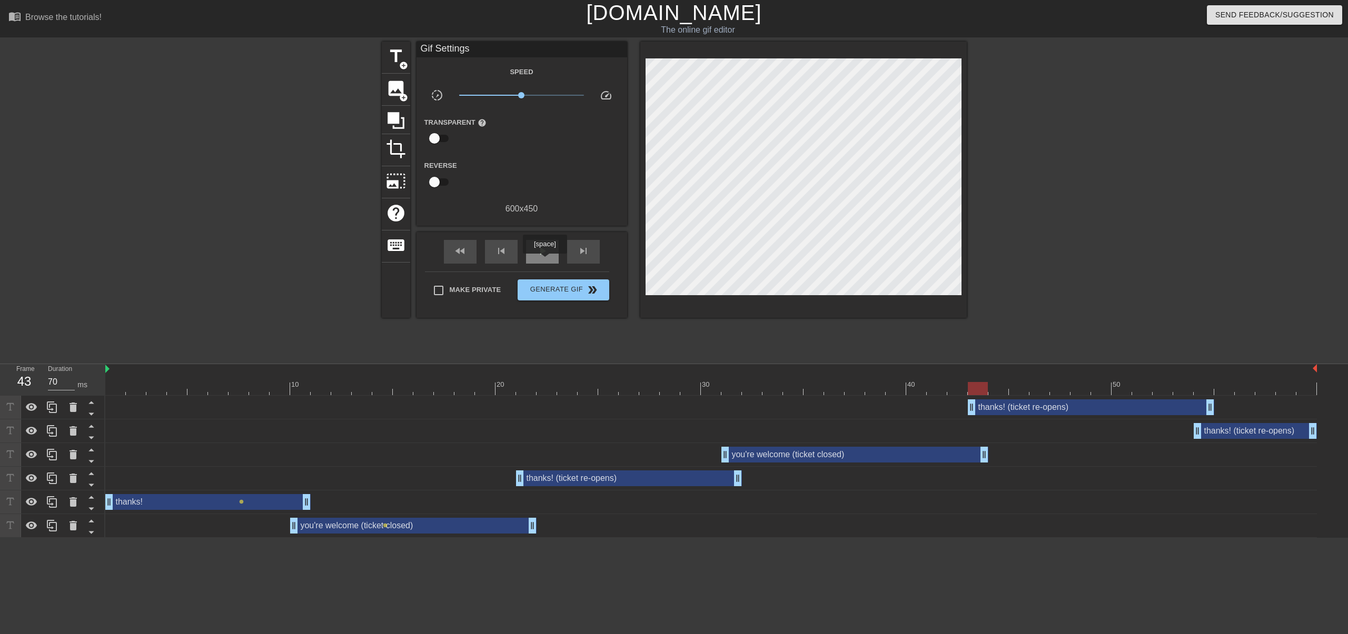
click at [544, 261] on div "play_arrow" at bounding box center [542, 252] width 33 height 24
click at [576, 293] on span "Generate Gif double_arrow" at bounding box center [563, 290] width 83 height 13
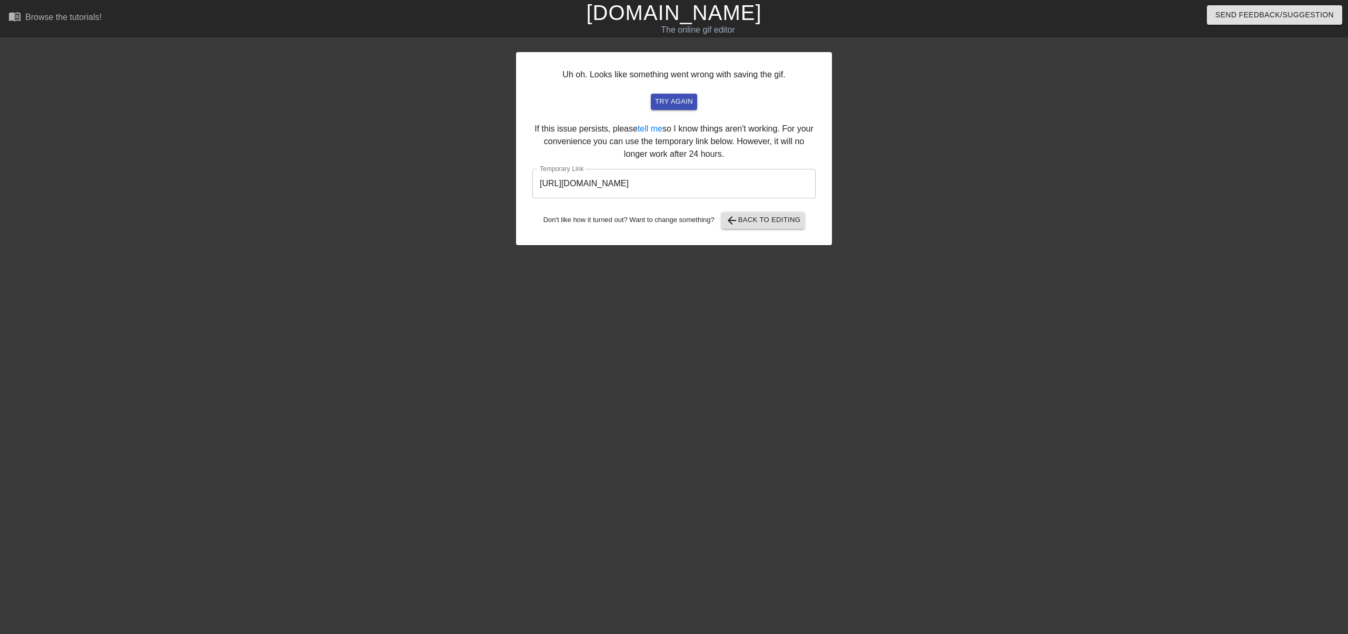
click at [729, 183] on input "[URL][DOMAIN_NAME]" at bounding box center [673, 183] width 283 height 29
